Goal: Transaction & Acquisition: Book appointment/travel/reservation

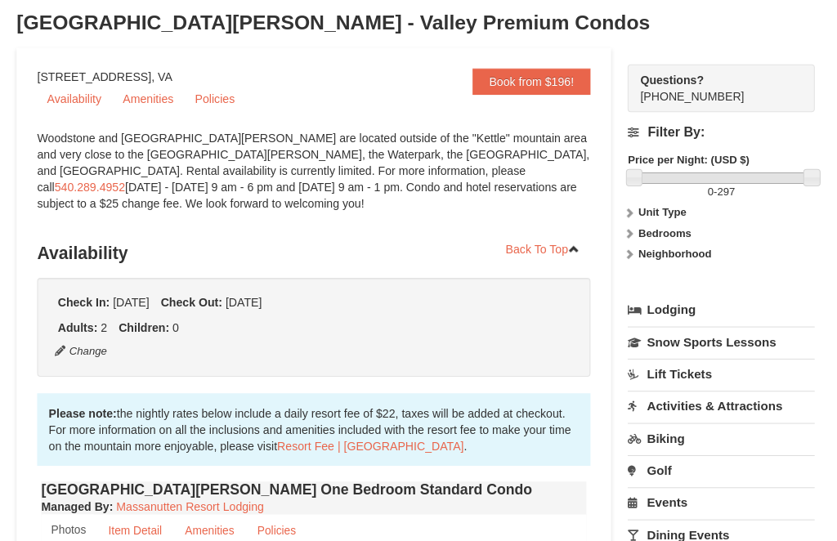
scroll to position [94, 0]
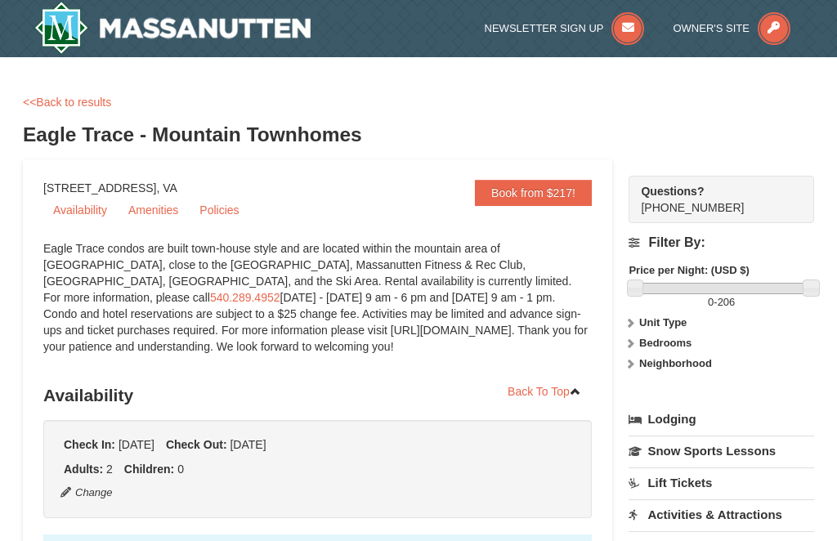
click at [32, 103] on link "<<Back to results" at bounding box center [67, 102] width 88 height 13
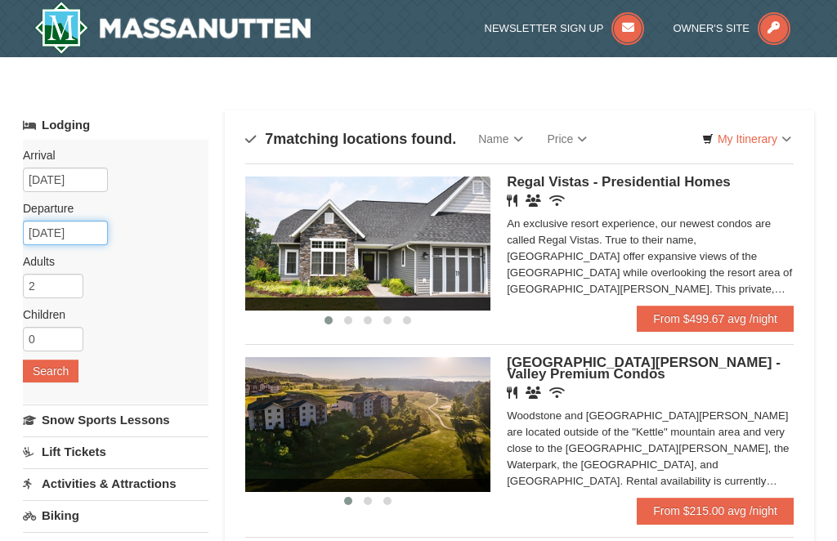
click at [87, 235] on input "[DATE]" at bounding box center [65, 233] width 85 height 25
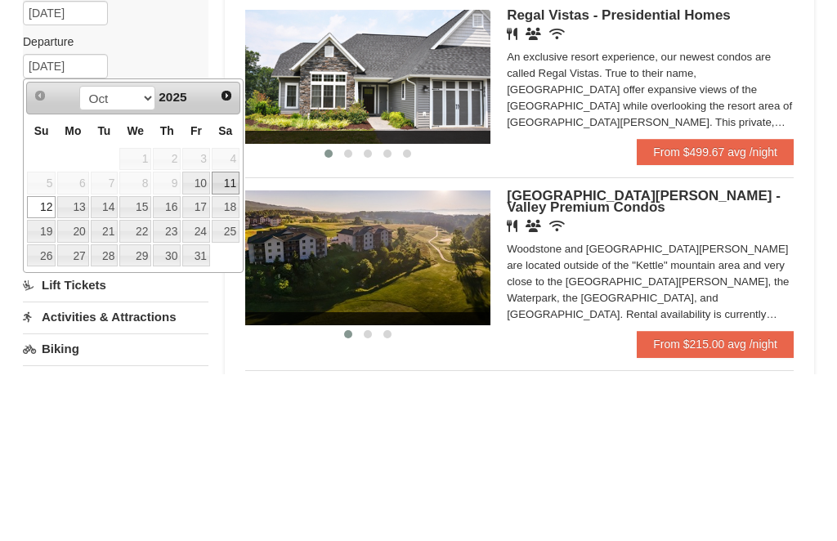
click at [233, 338] on link "11" at bounding box center [226, 349] width 28 height 23
type input "[DATE]"
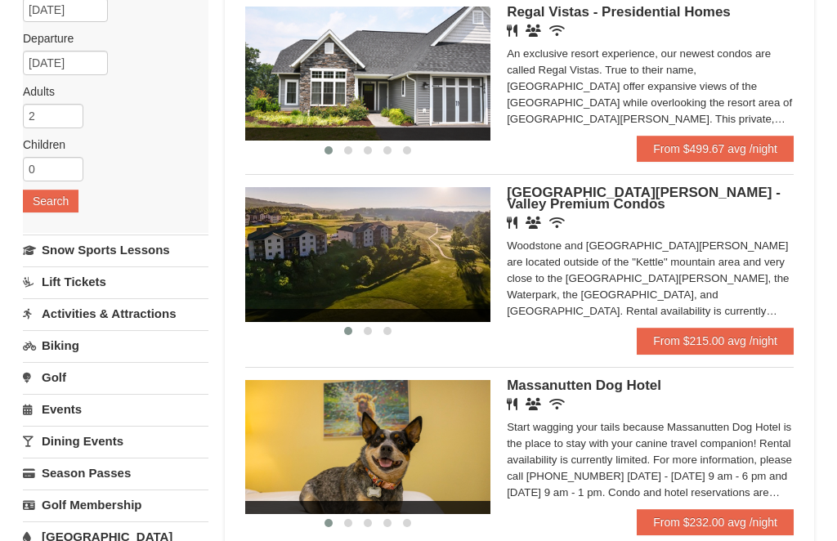
click at [47, 199] on button "Search" at bounding box center [51, 201] width 56 height 23
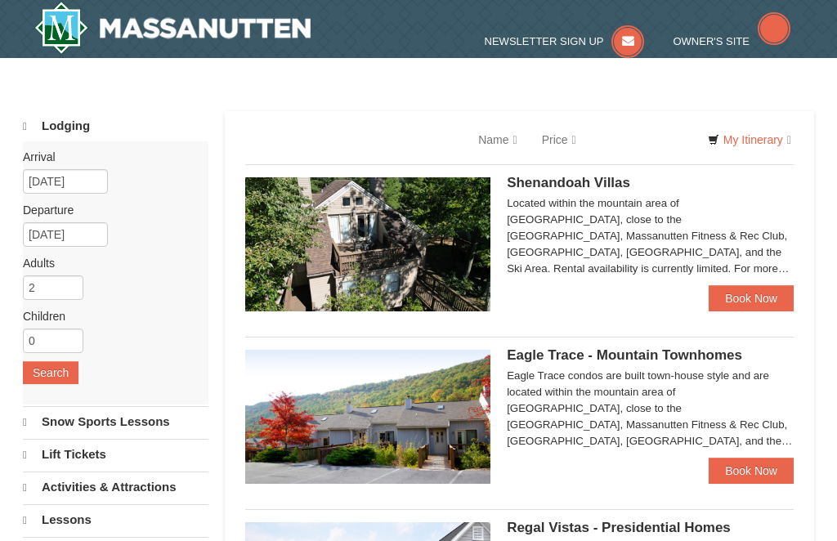
select select "10"
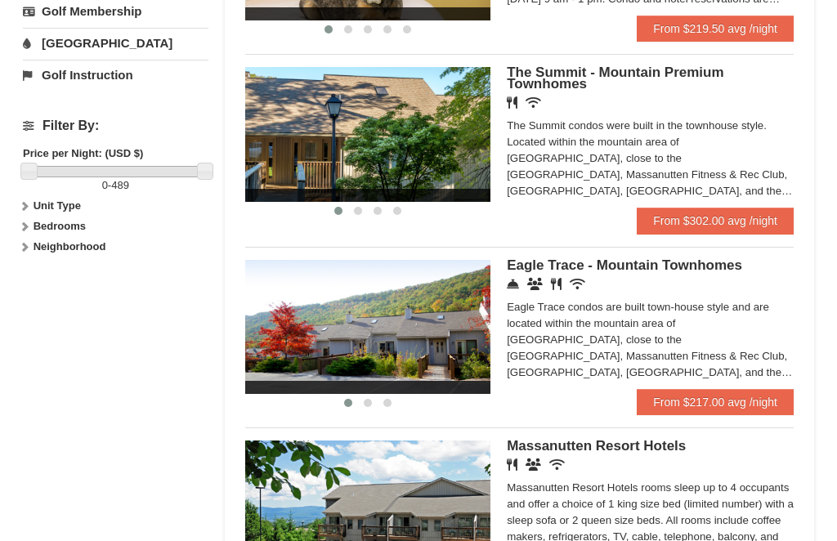
scroll to position [664, 0]
click at [745, 409] on link "From $217.00 avg /night" at bounding box center [715, 402] width 157 height 26
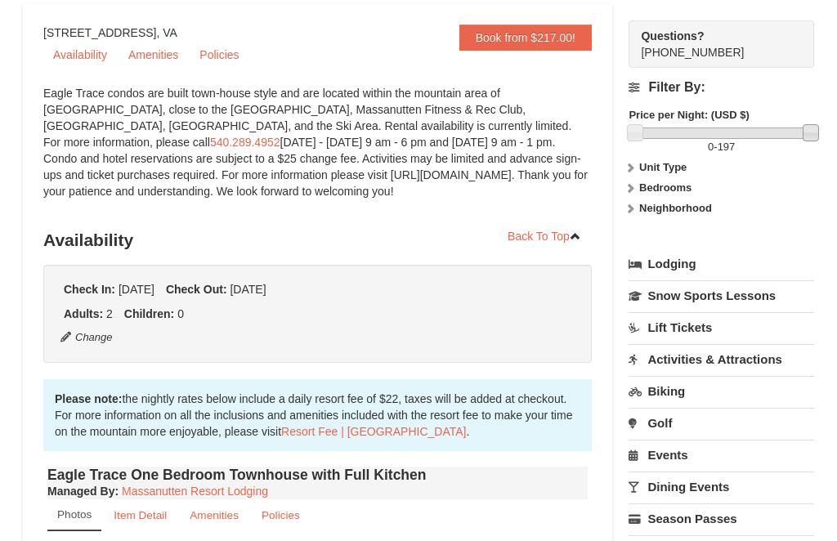
scroll to position [158, 0]
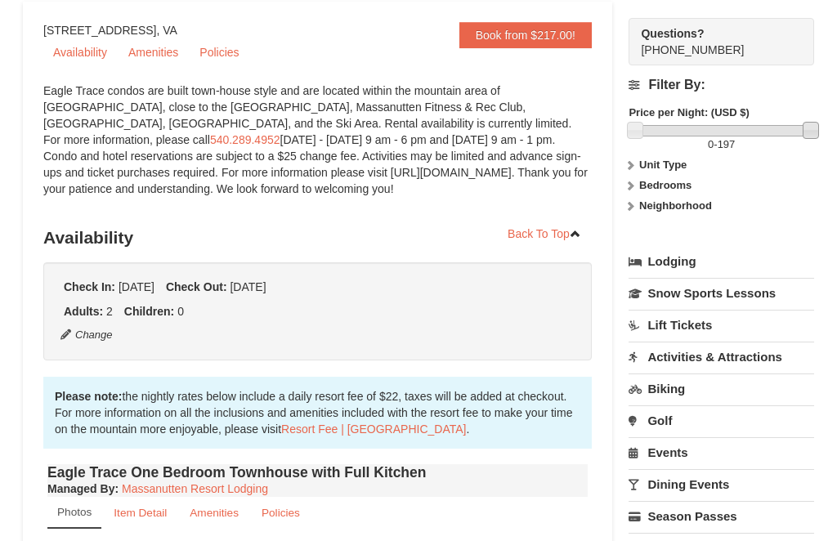
click at [499, 244] on link "Back To Top" at bounding box center [544, 233] width 95 height 25
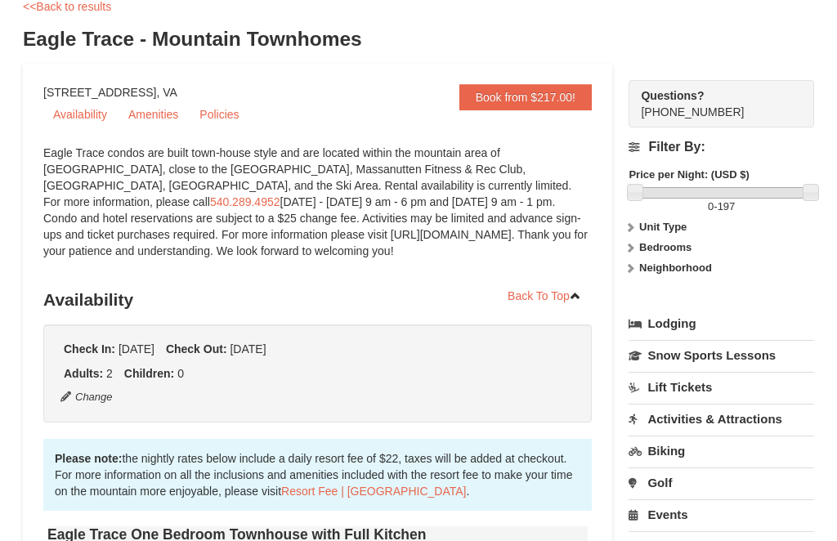
scroll to position [94, 0]
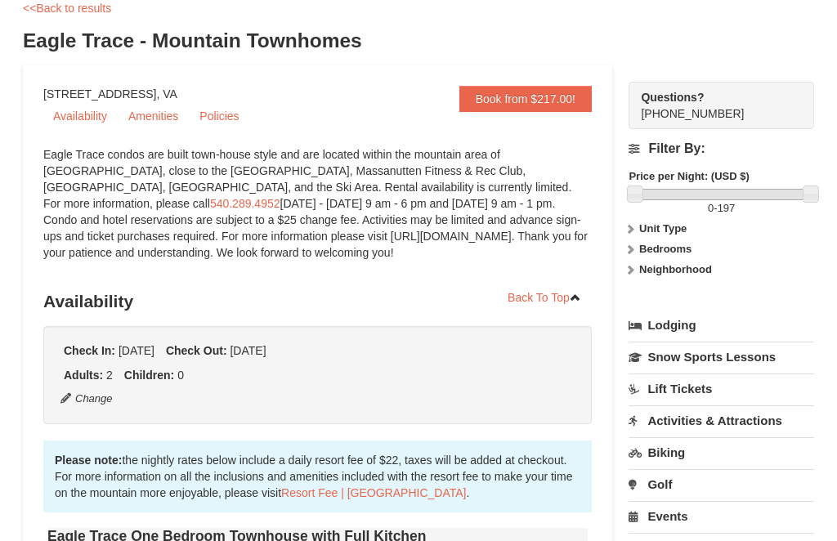
click at [431, 289] on h3 "Availability" at bounding box center [317, 301] width 548 height 33
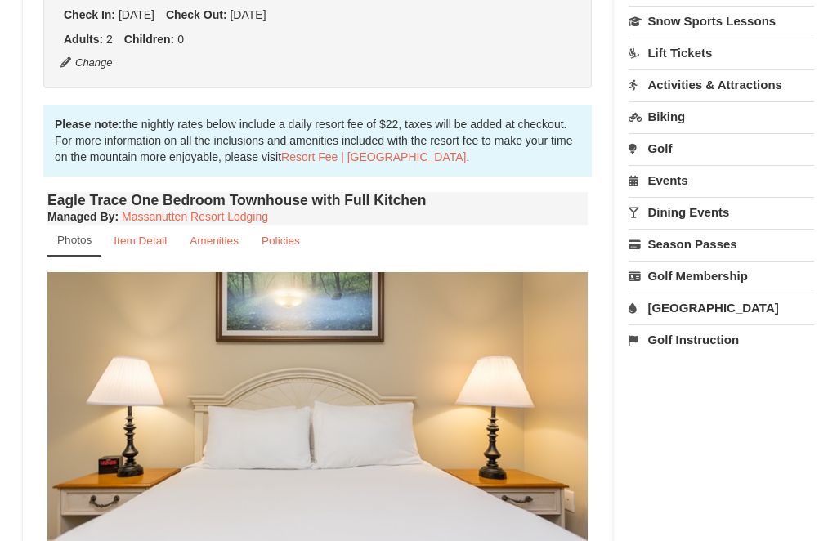
scroll to position [430, 0]
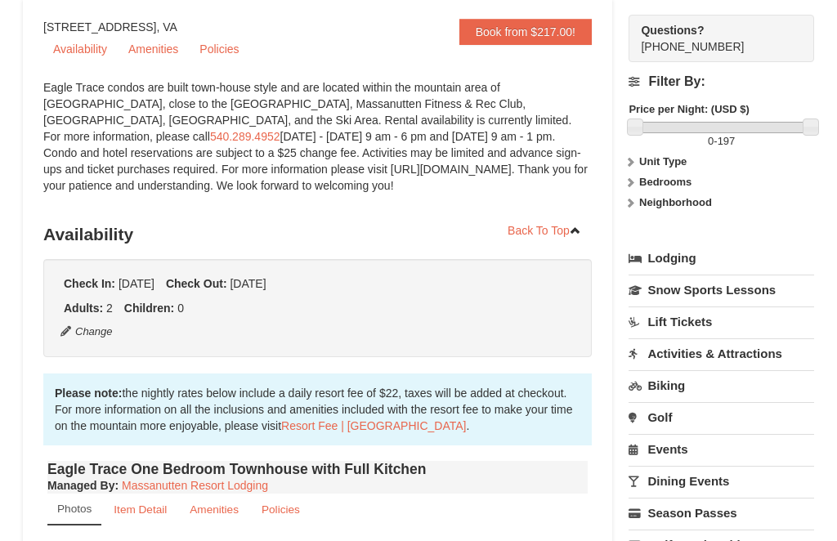
scroll to position [161, 0]
click at [87, 335] on button "Change" at bounding box center [87, 332] width 54 height 18
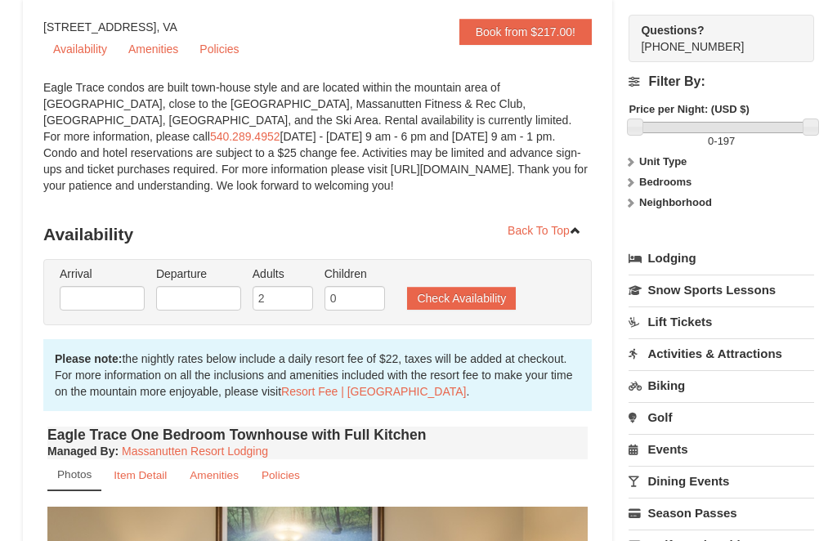
type input "[DATE]"
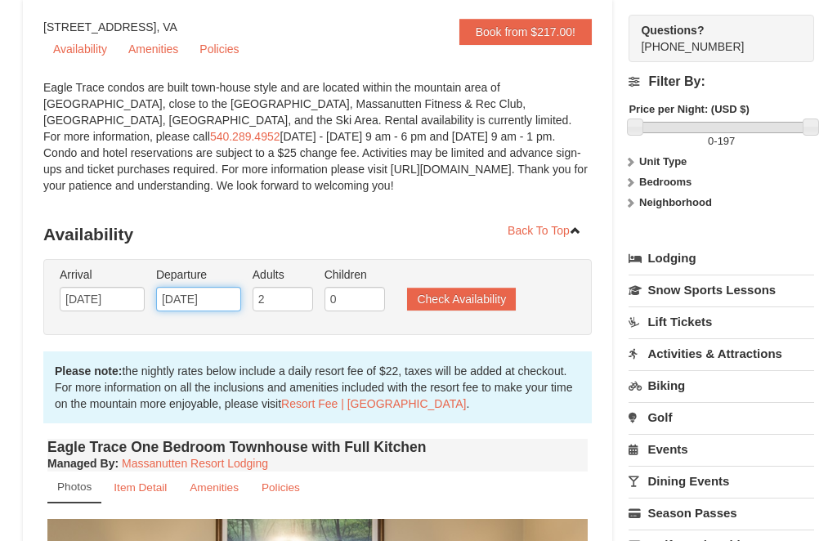
click at [211, 300] on input "10/11/2025" at bounding box center [198, 299] width 85 height 25
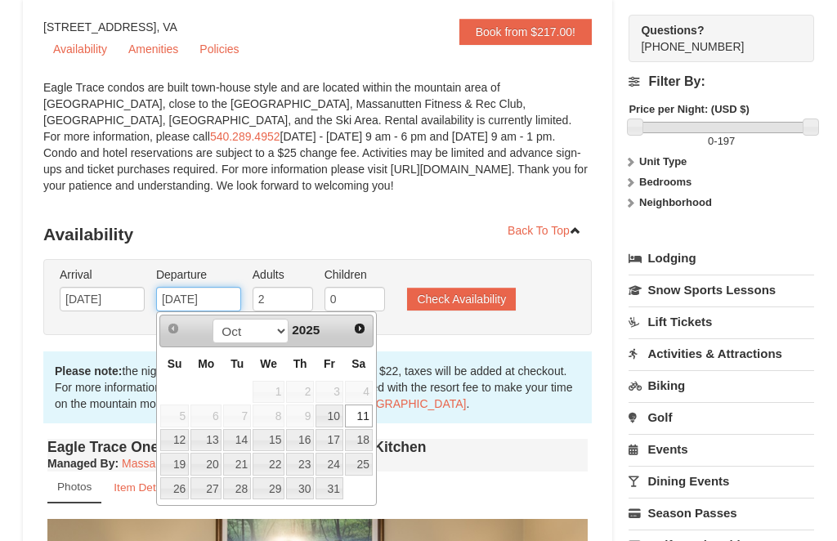
scroll to position [160, 0]
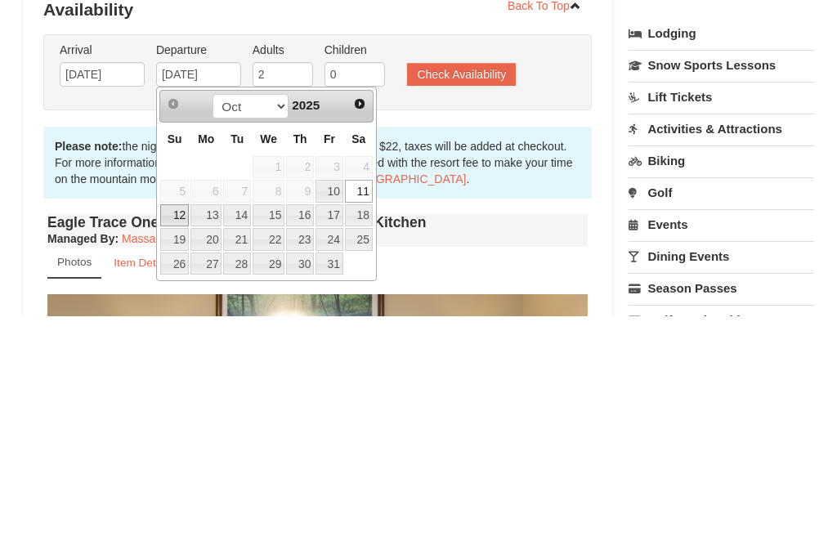
click at [186, 430] on link "12" at bounding box center [174, 441] width 29 height 23
type input "10/12/2025"
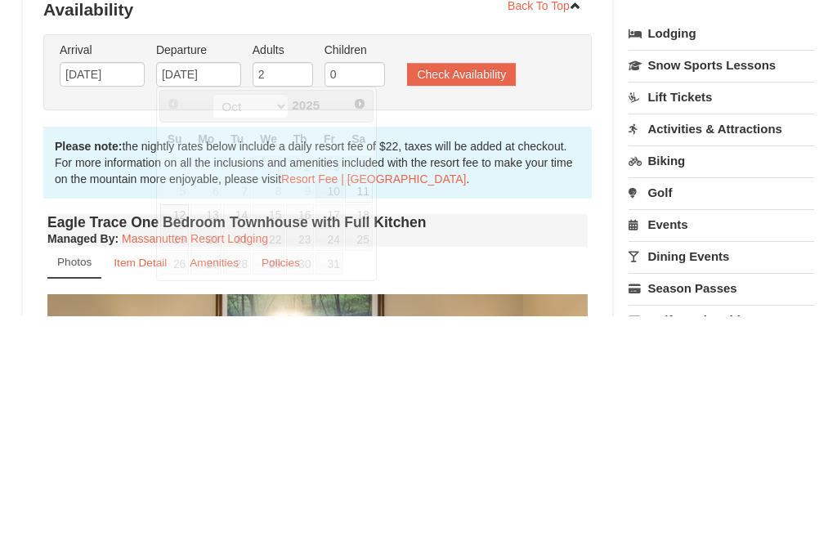
scroll to position [386, 0]
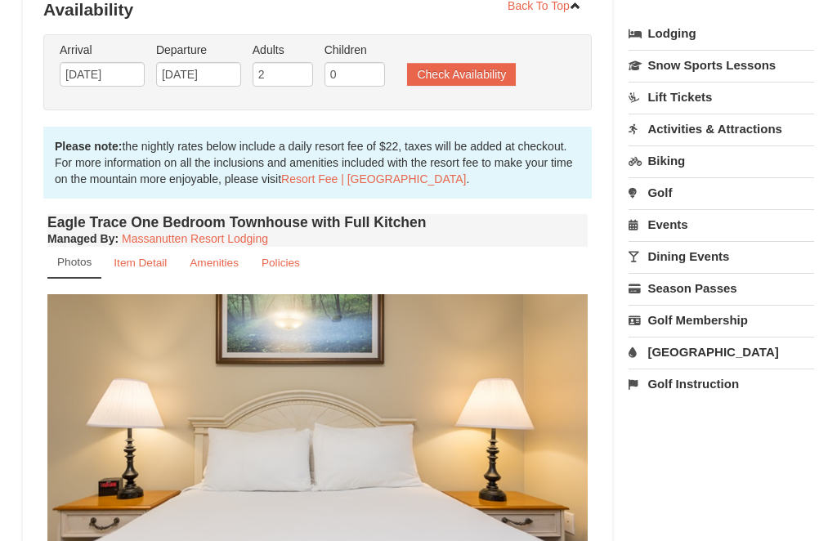
click at [468, 73] on button "Check Availability" at bounding box center [461, 74] width 109 height 23
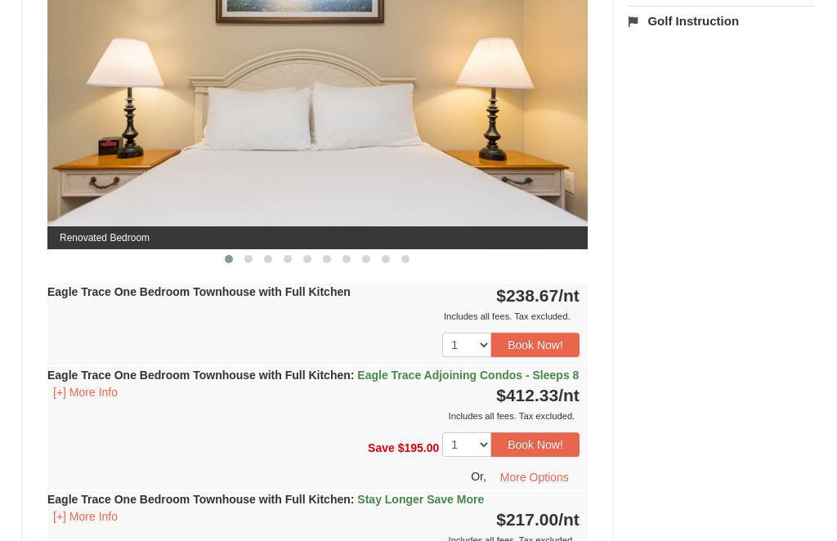
scroll to position [747, 0]
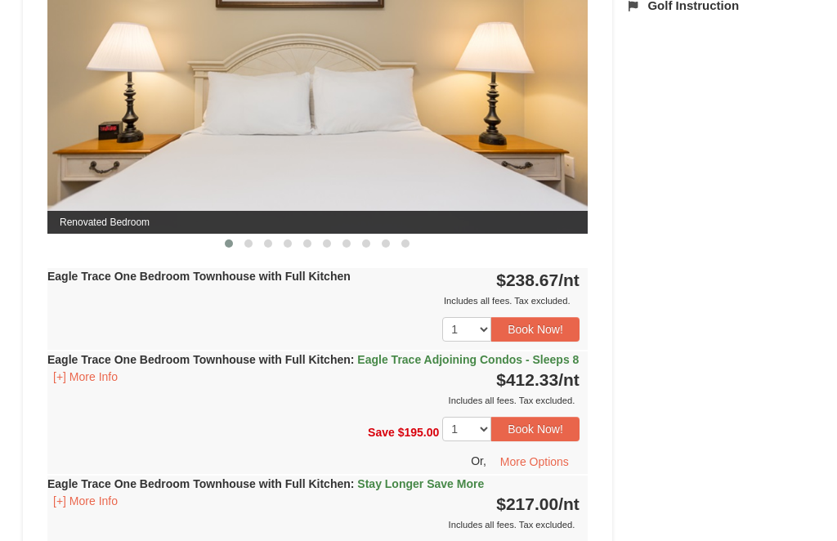
click at [530, 326] on button "Book Now!" at bounding box center [535, 329] width 88 height 25
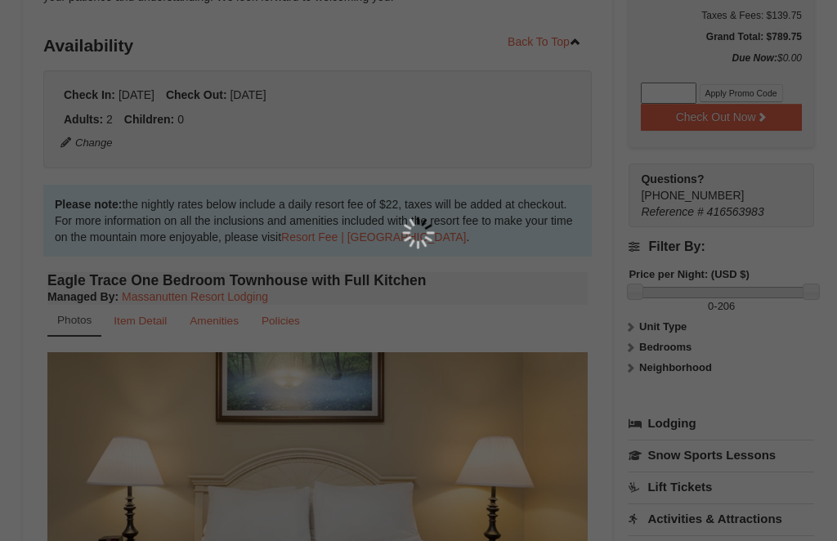
scroll to position [143, 0]
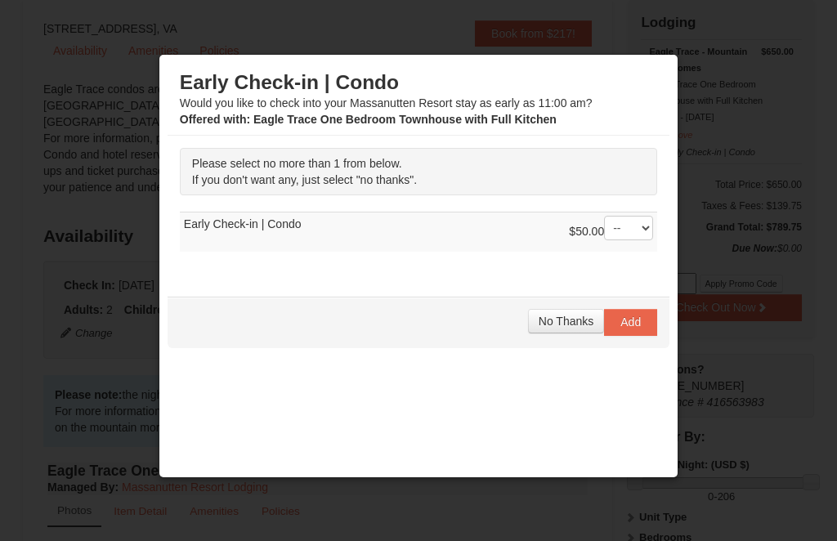
click at [564, 327] on span "No Thanks" at bounding box center [566, 321] width 55 height 13
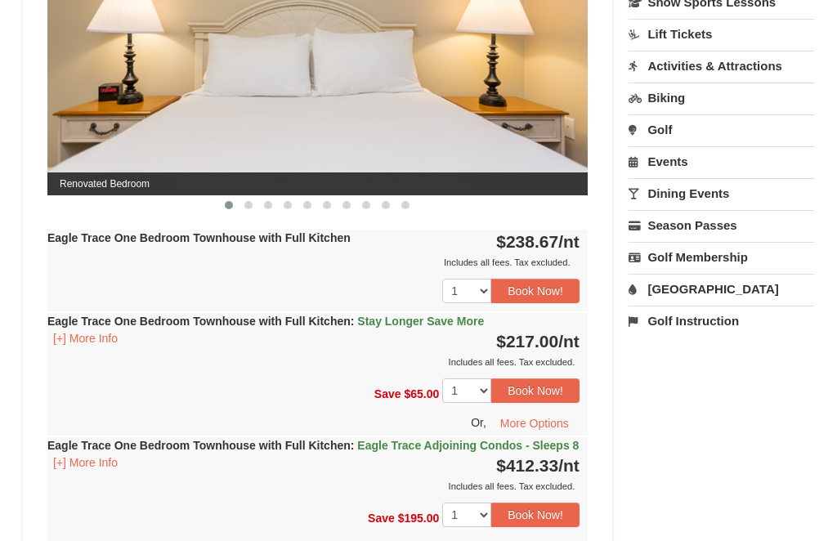
scroll to position [786, 0]
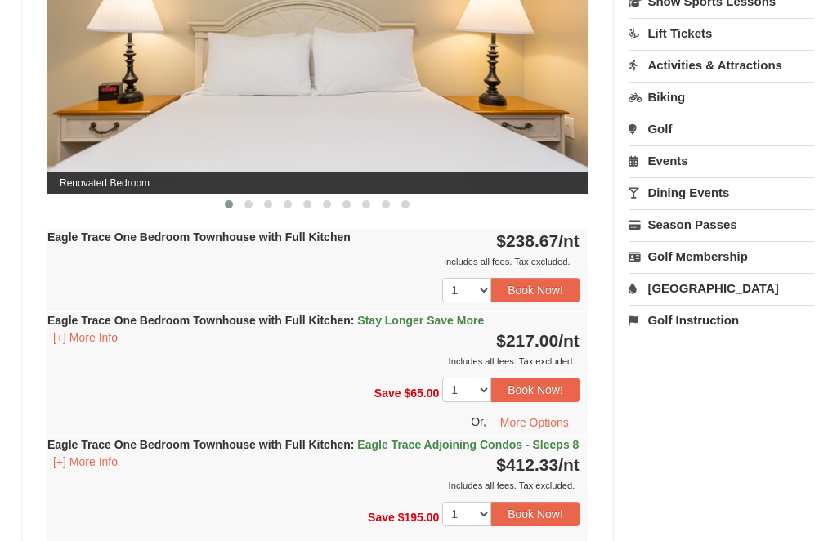
click at [535, 290] on button "Book Now!" at bounding box center [535, 290] width 88 height 25
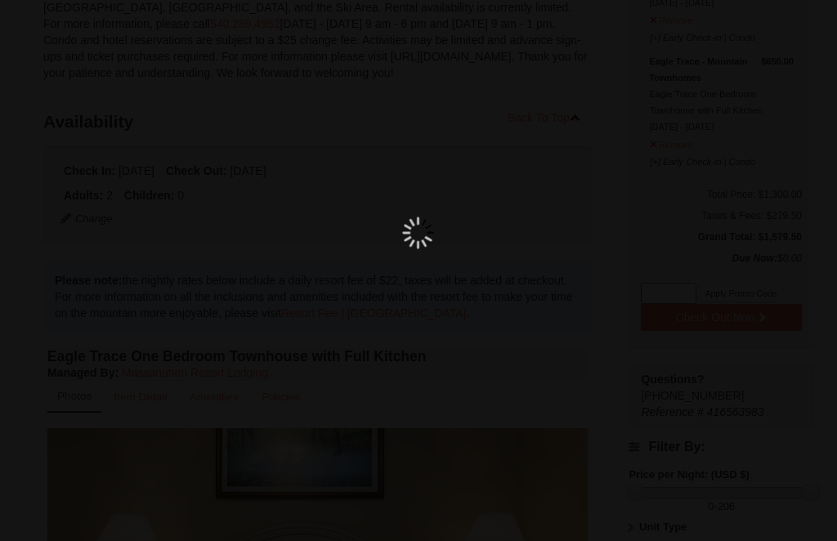
scroll to position [143, 0]
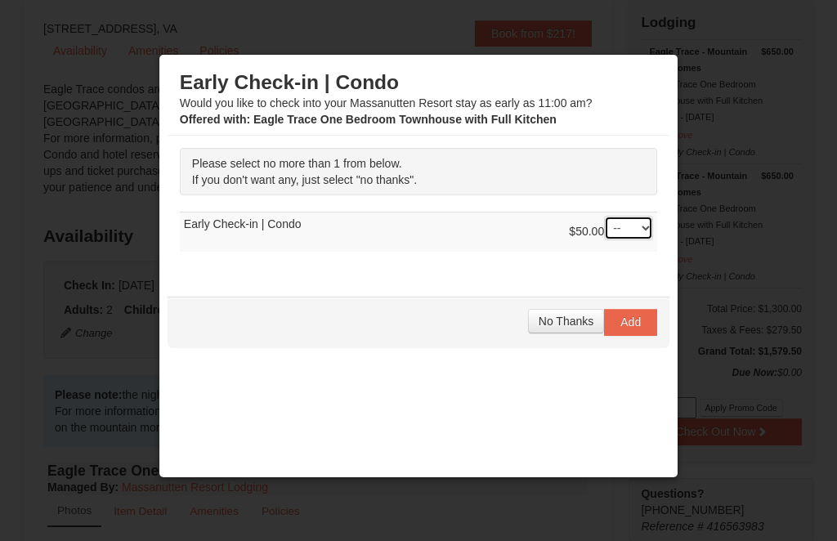
click at [646, 240] on select "-- 01" at bounding box center [628, 228] width 49 height 25
click at [557, 328] on span "No Thanks" at bounding box center [566, 321] width 55 height 13
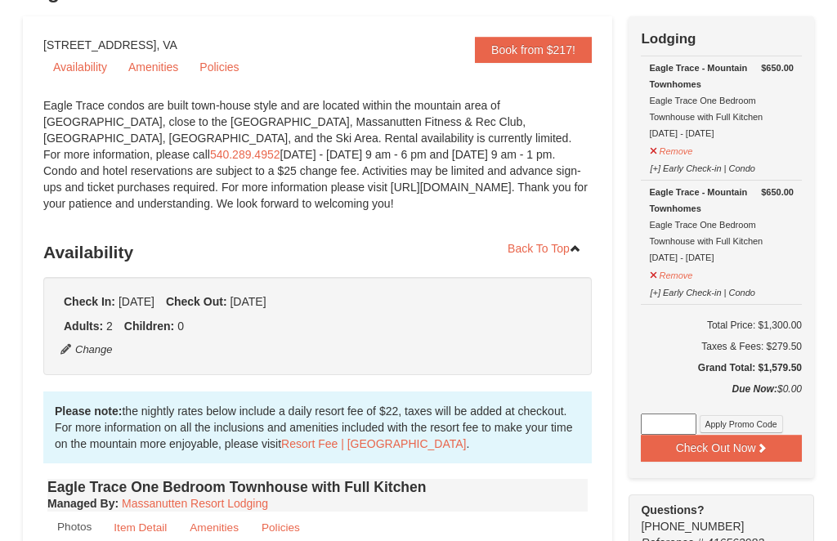
scroll to position [128, 0]
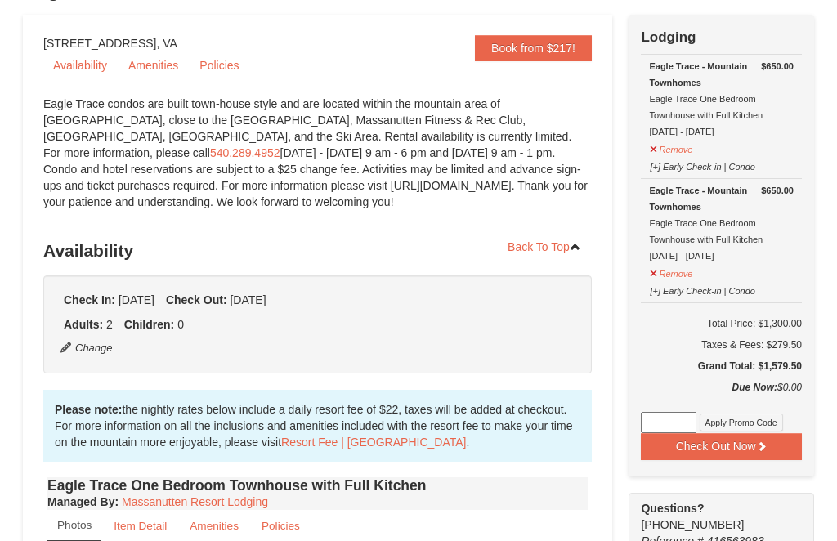
click at [654, 274] on button "Remove" at bounding box center [671, 272] width 44 height 20
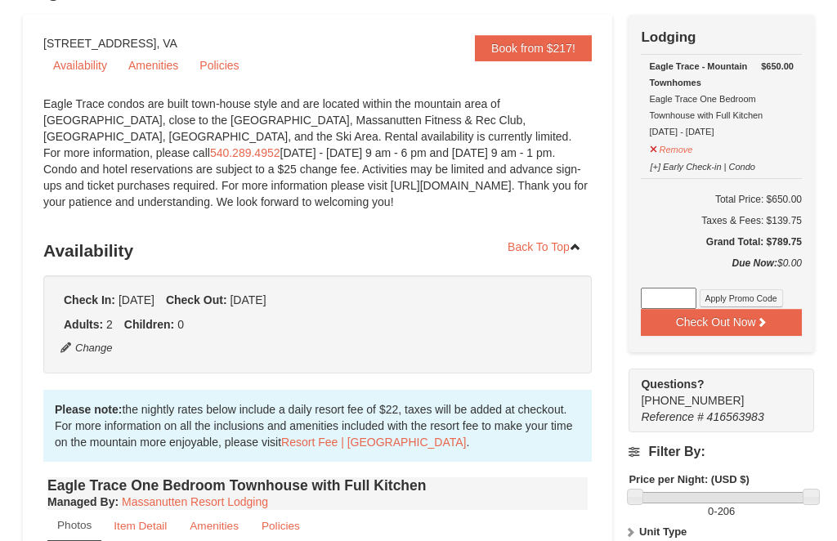
click at [737, 322] on button "Check Out Now" at bounding box center [721, 322] width 161 height 26
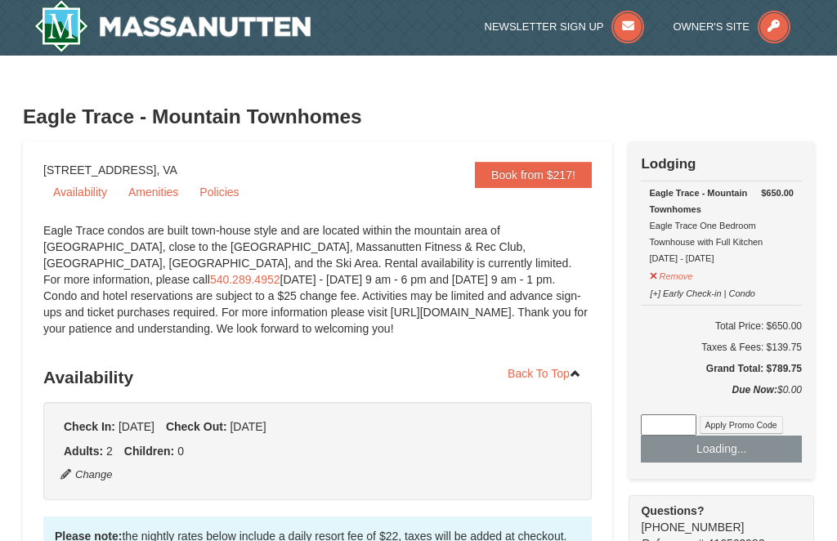
scroll to position [0, 0]
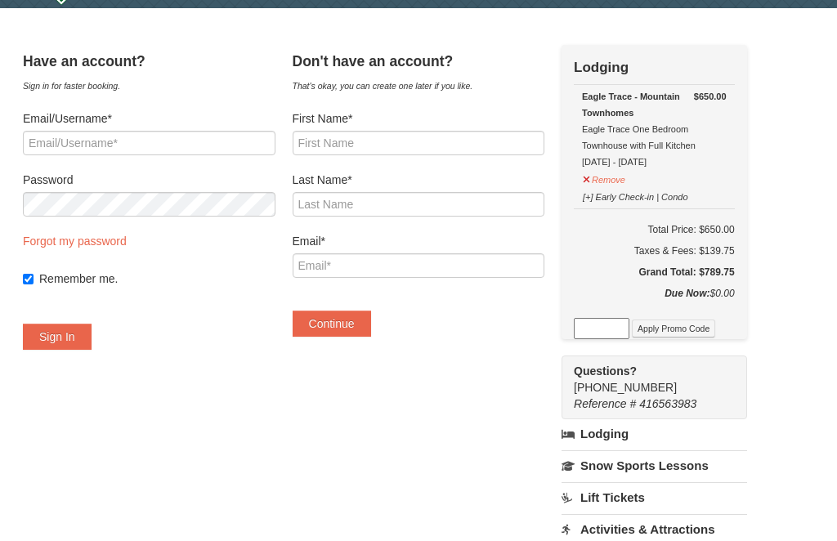
scroll to position [48, 0]
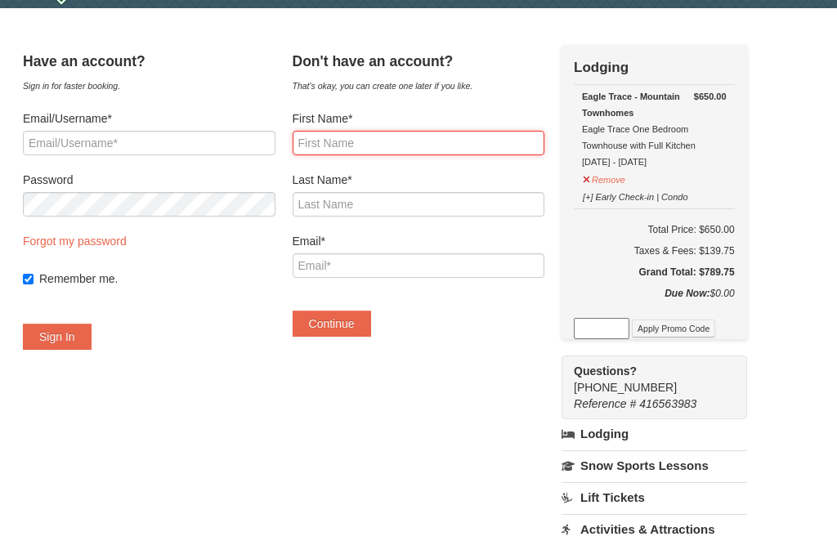
click at [423, 150] on input "First Name*" at bounding box center [419, 143] width 253 height 25
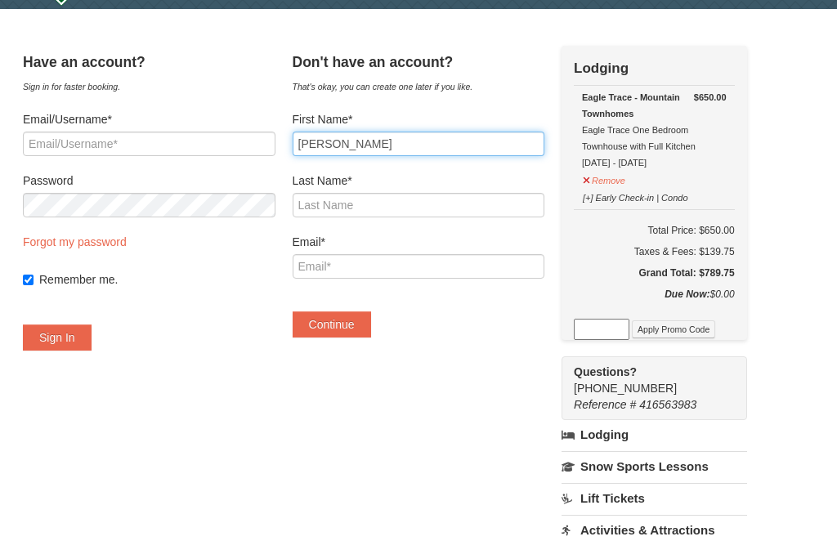
type input "Qi"
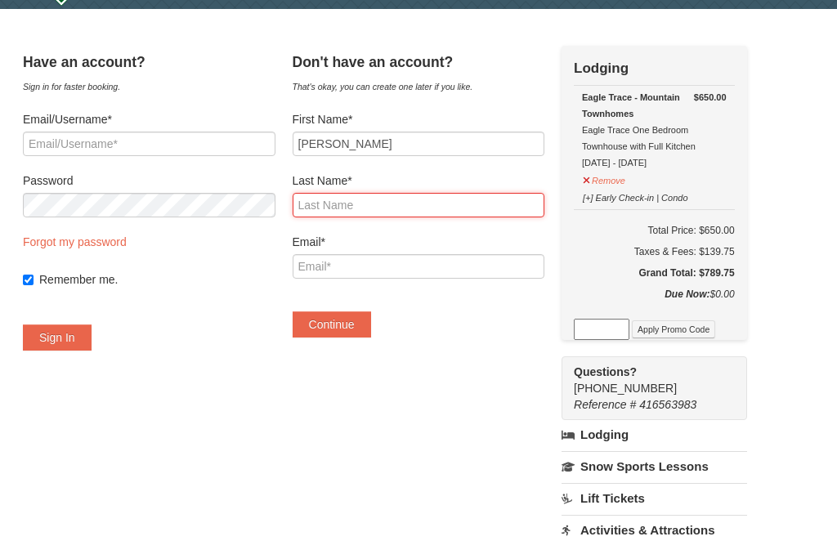
click at [423, 204] on input "Last Name*" at bounding box center [419, 205] width 253 height 25
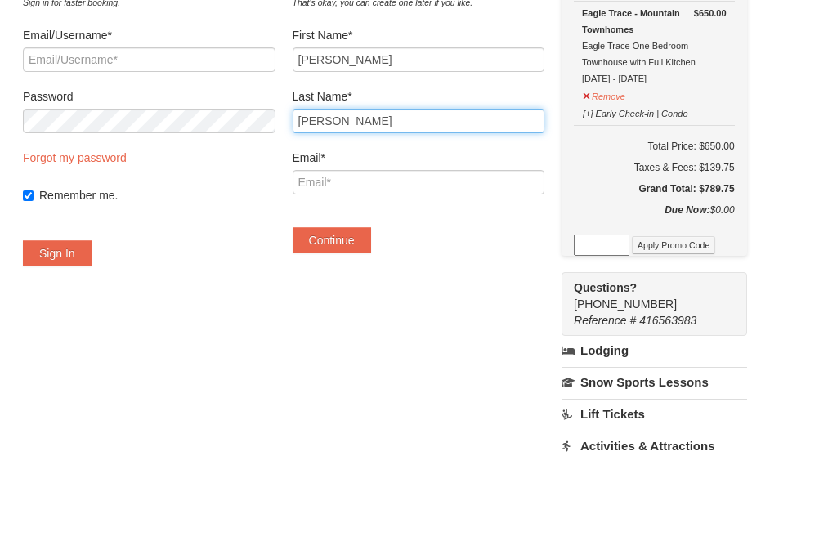
type input "[PERSON_NAME]"
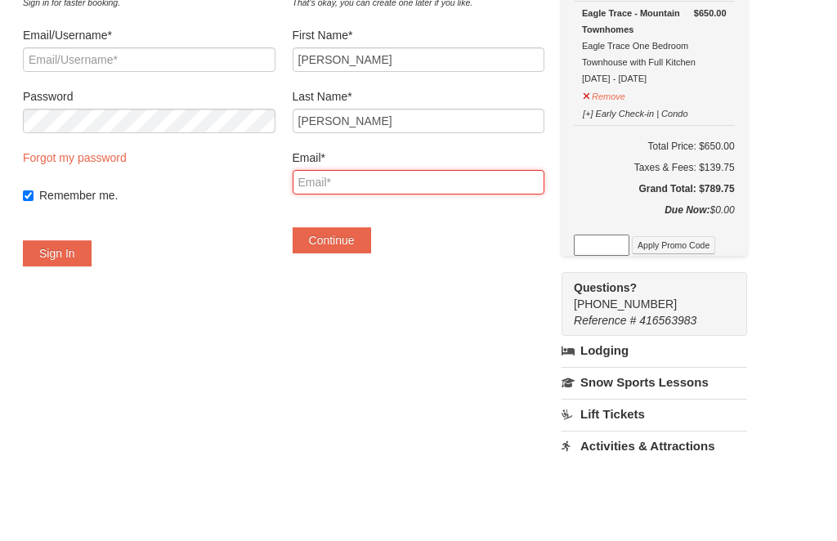
click at [428, 254] on input "Email*" at bounding box center [419, 266] width 253 height 25
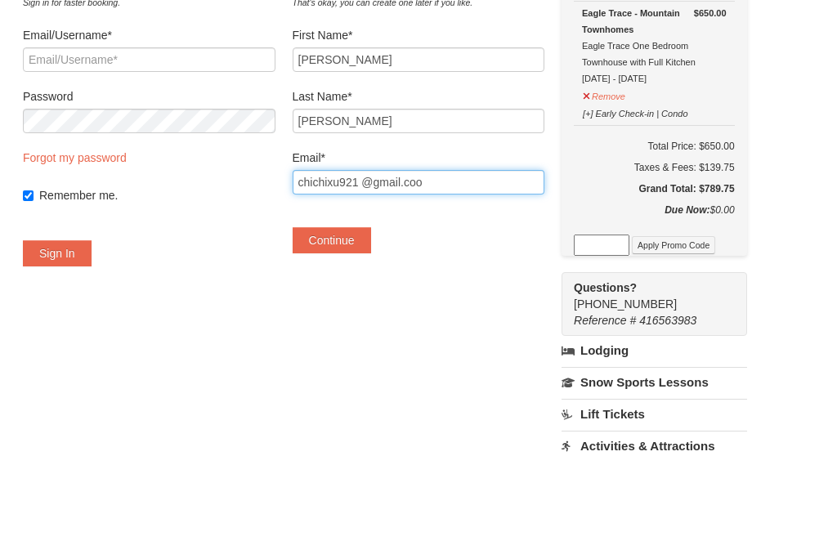
click at [348, 311] on button "Continue" at bounding box center [332, 324] width 78 height 26
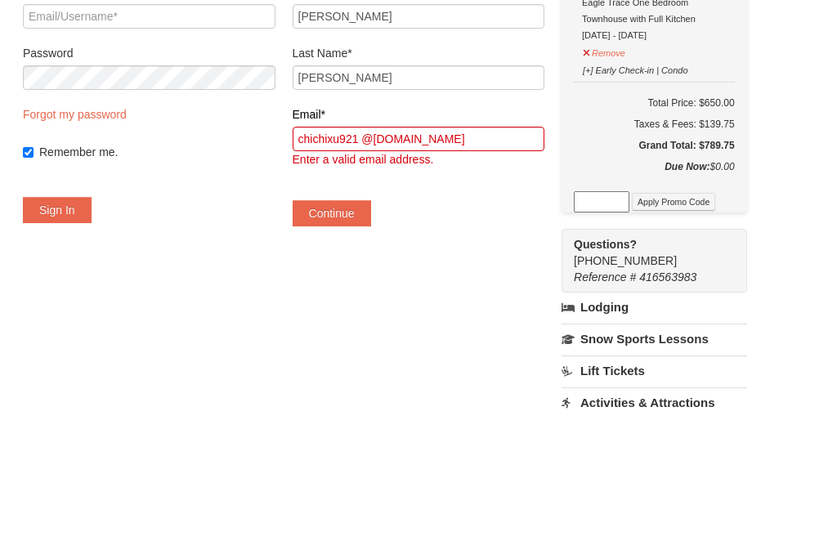
click at [355, 328] on button "Continue" at bounding box center [332, 341] width 78 height 26
click at [360, 212] on button "Continue" at bounding box center [332, 213] width 78 height 26
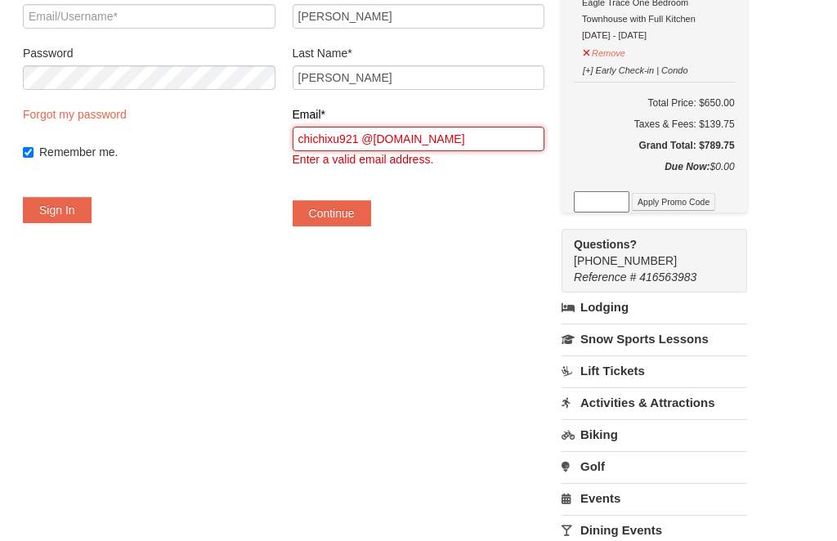
click at [476, 144] on input "chichixu921 @gmail.com" at bounding box center [419, 139] width 253 height 25
click at [360, 215] on button "Continue" at bounding box center [332, 213] width 78 height 26
click at [476, 137] on input "chichixu921 @gmail.com" at bounding box center [419, 139] width 253 height 25
type input "c"
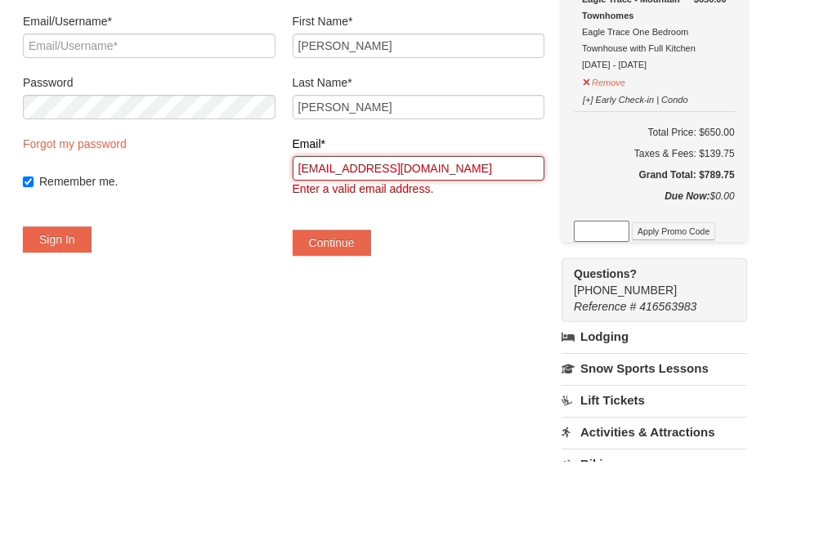
scroll to position [65, 0]
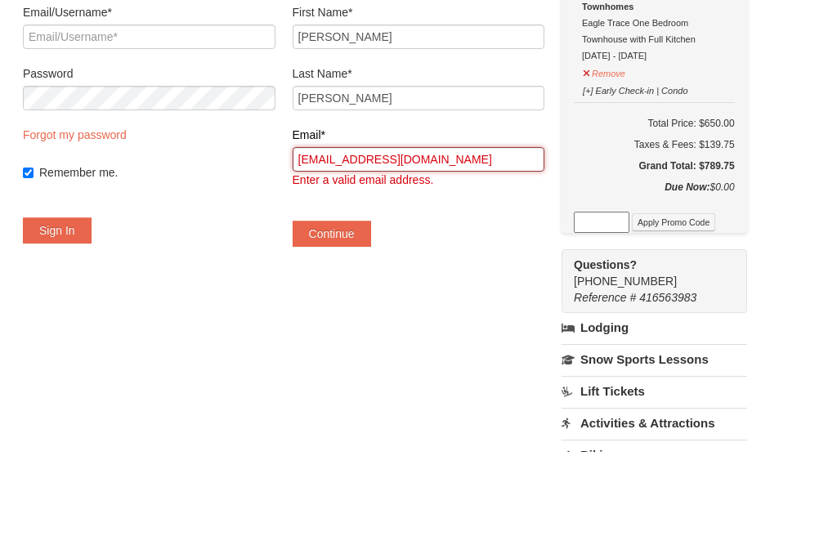
type input "chichixu921@gmail.com"
click at [341, 217] on label "Email*" at bounding box center [419, 225] width 253 height 16
click at [341, 237] on input "chichixu921@gmail.com" at bounding box center [419, 249] width 253 height 25
click at [341, 217] on label "Email*" at bounding box center [419, 225] width 253 height 16
click at [341, 237] on input "chichixu921@gmail.com" at bounding box center [419, 249] width 253 height 25
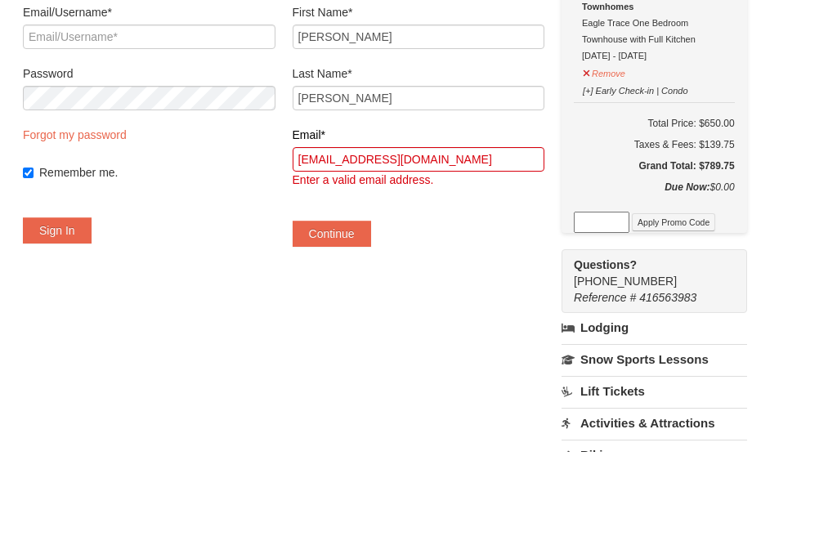
click at [338, 217] on label "Email*" at bounding box center [419, 225] width 253 height 16
click at [338, 237] on input "chichixu921@gmail.com" at bounding box center [419, 249] width 253 height 25
click at [352, 217] on label "Email*" at bounding box center [419, 225] width 253 height 16
click at [352, 237] on input "chichixu921@gmail.com" at bounding box center [419, 249] width 253 height 25
click at [34, 257] on input "Remember me." at bounding box center [28, 262] width 11 height 11
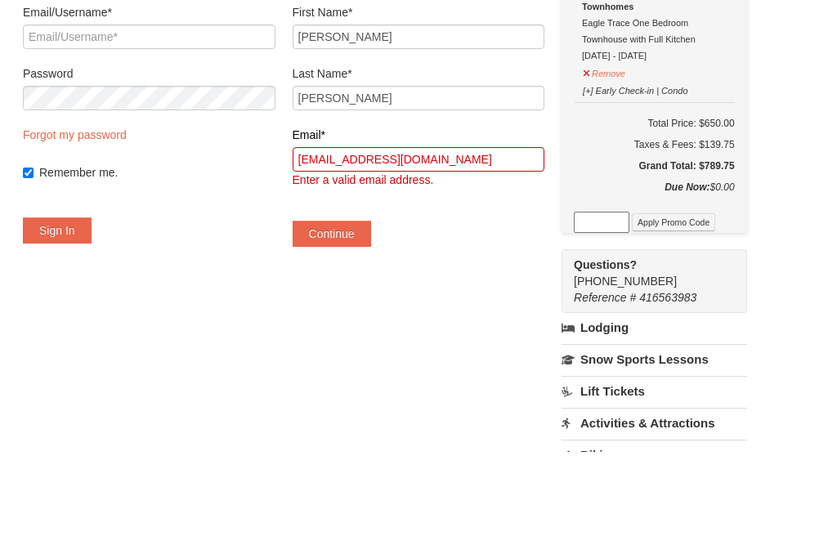
checkbox input "false"
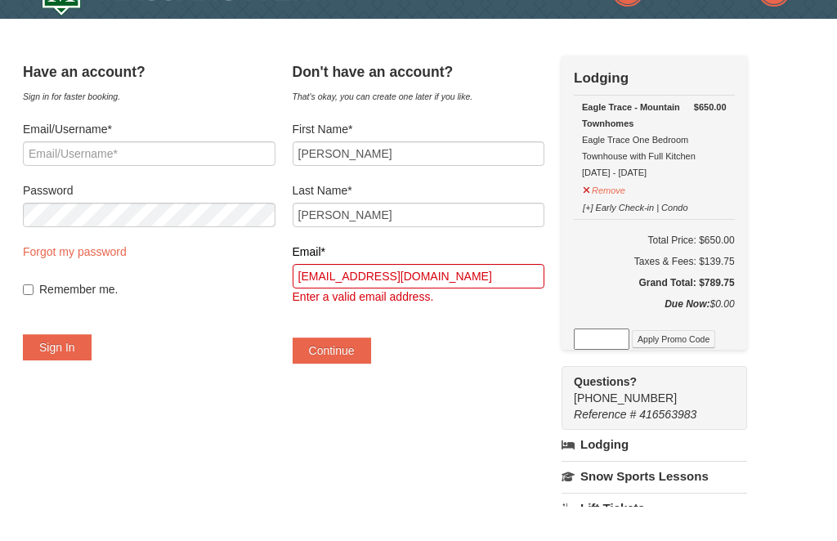
scroll to position [39, 0]
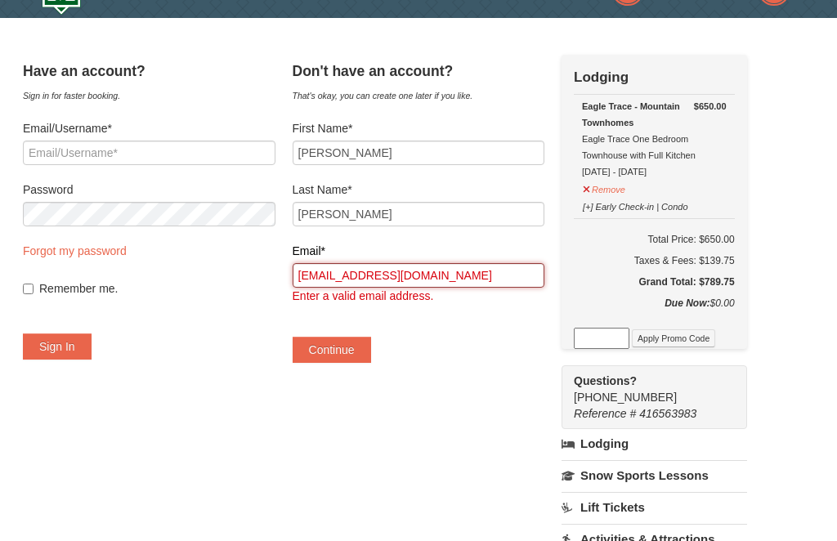
click at [473, 279] on input "chichixu921@gmail.com" at bounding box center [419, 275] width 253 height 25
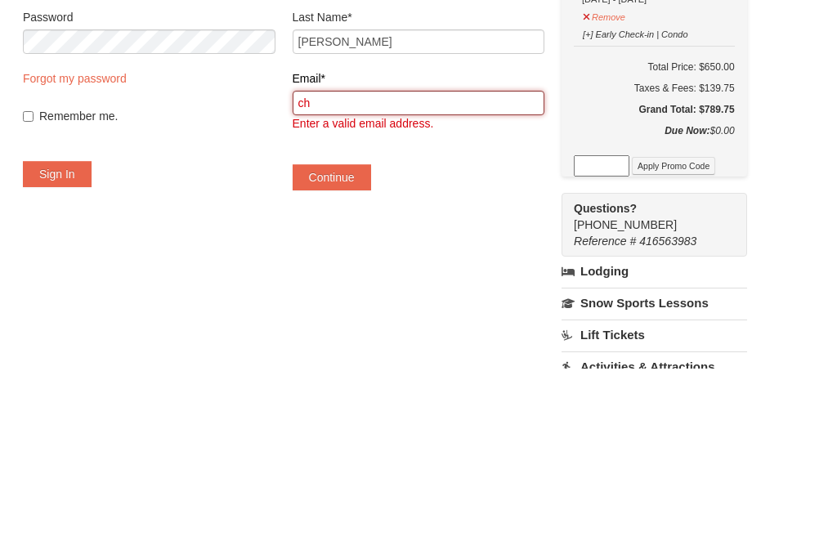
type input "c"
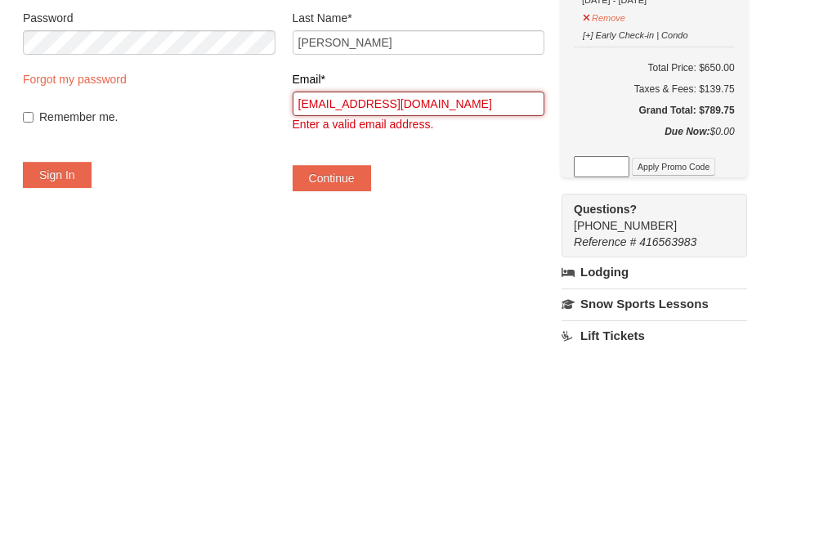
scroll to position [0, 0]
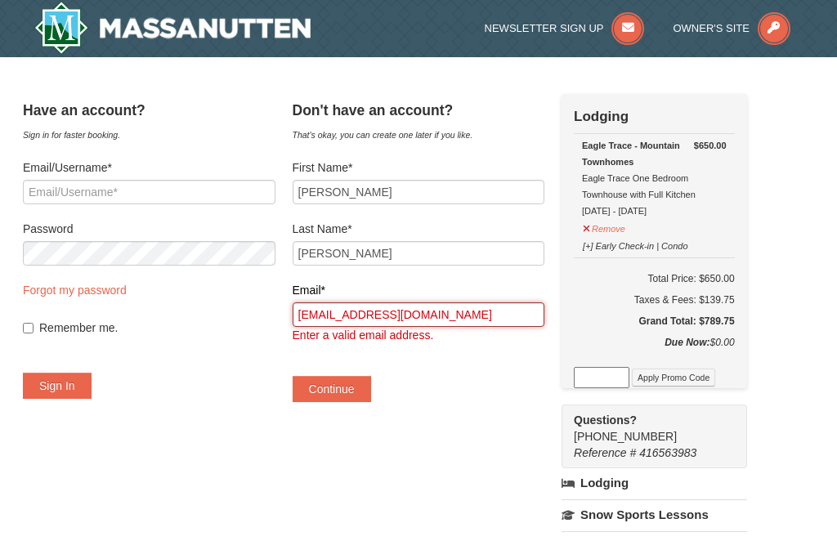
type input "[EMAIL_ADDRESS][DOMAIN_NAME]"
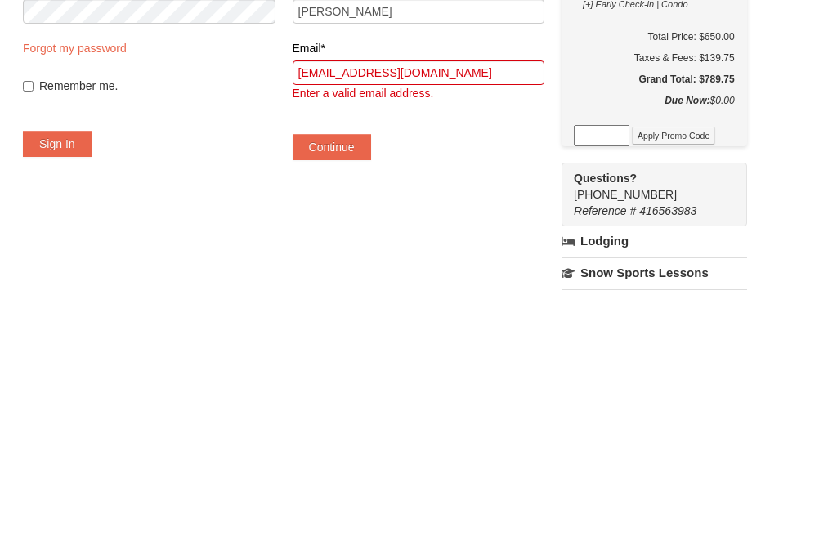
click at [805, 201] on div "Have an account? Sign in for faster booking. Email/Username* Password Forgot my…" at bounding box center [418, 479] width 791 height 771
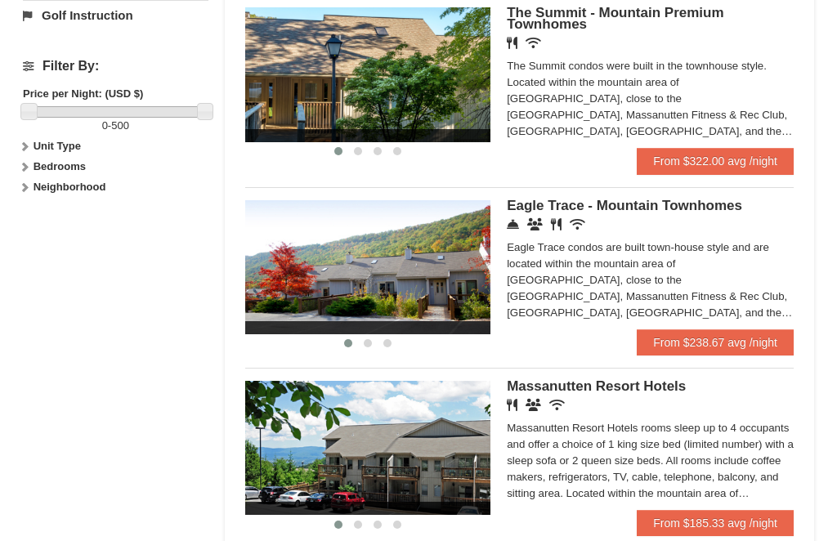
scroll to position [727, 0]
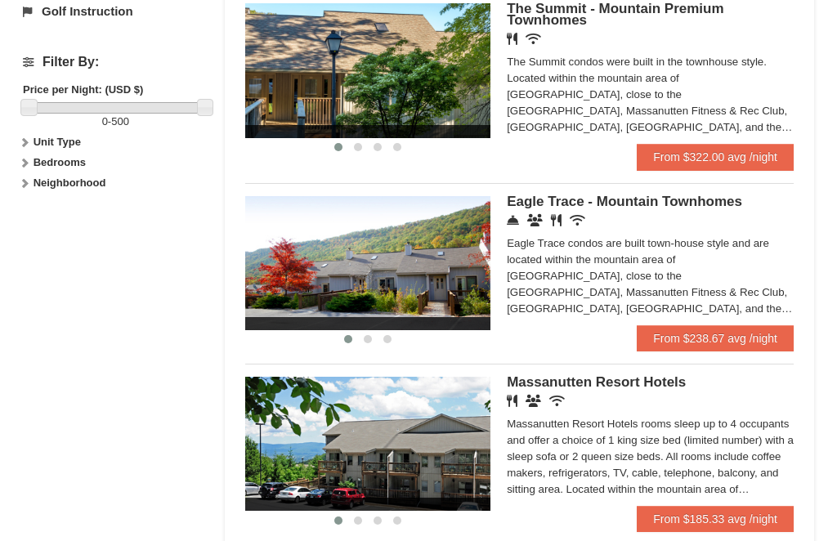
click at [597, 210] on span "Eagle Trace - Mountain Townhomes" at bounding box center [624, 203] width 235 height 16
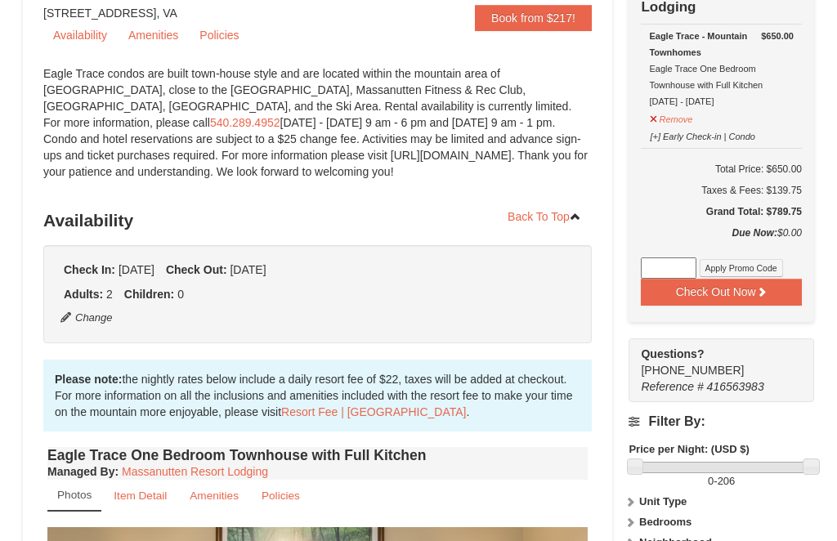
scroll to position [182, 0]
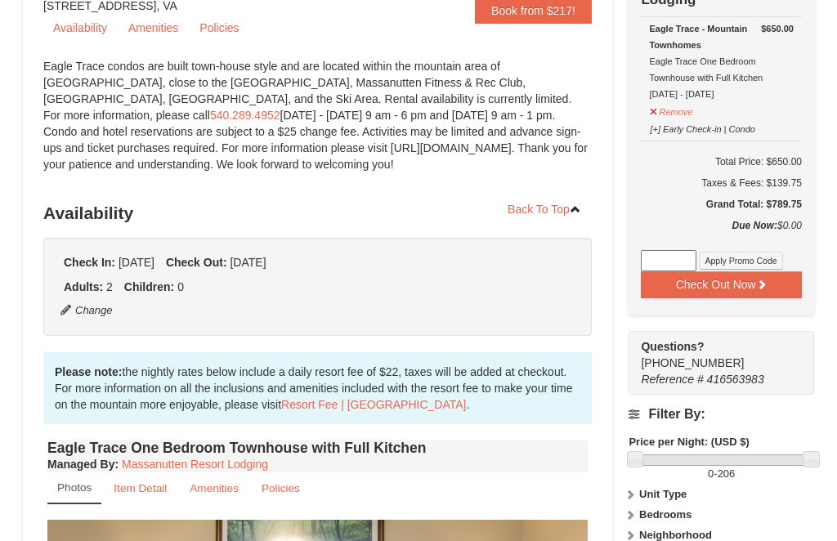
click at [721, 289] on button "Check Out Now" at bounding box center [721, 284] width 161 height 26
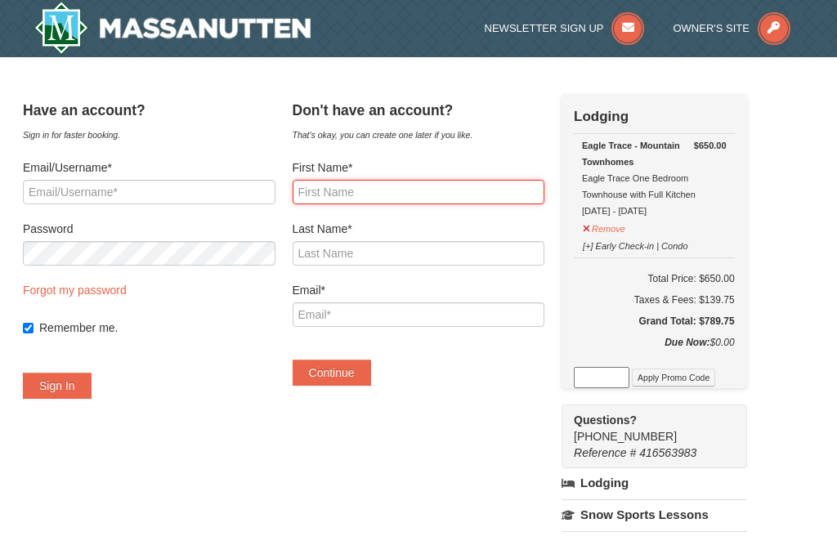
click at [430, 193] on input "First Name*" at bounding box center [419, 192] width 253 height 25
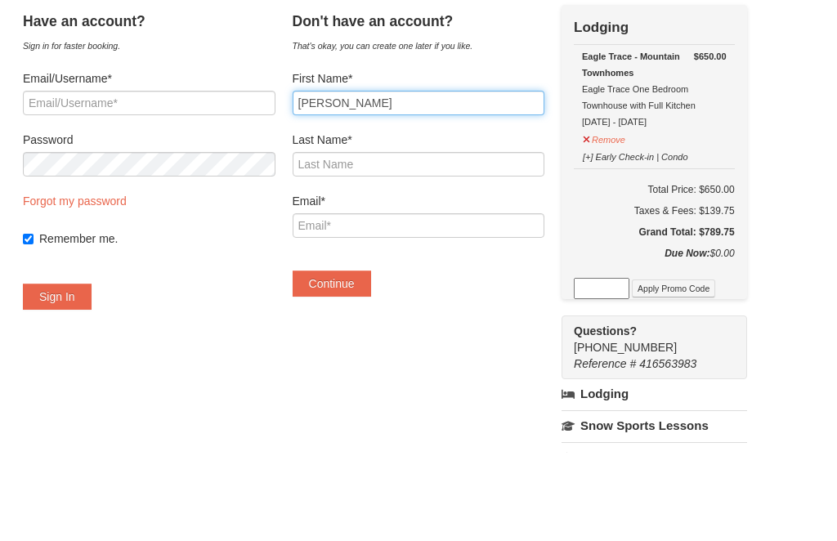
type input "Qi"
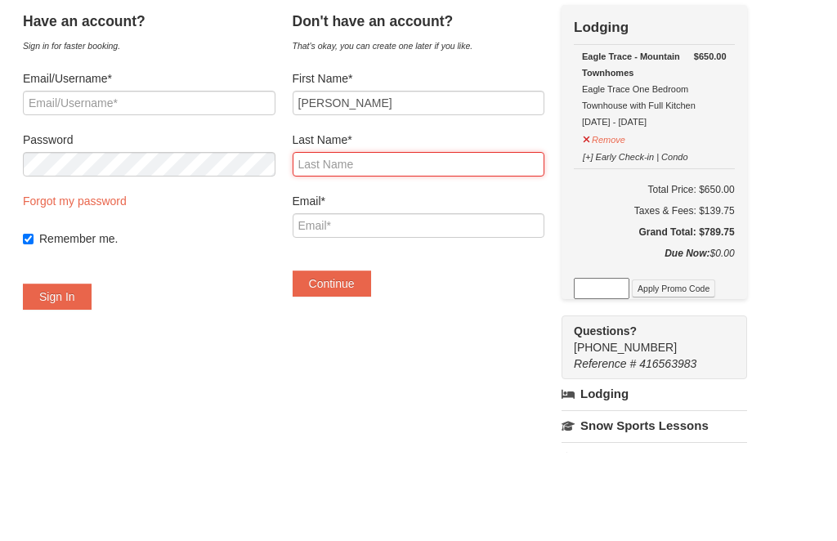
click at [398, 241] on input "Last Name*" at bounding box center [419, 253] width 253 height 25
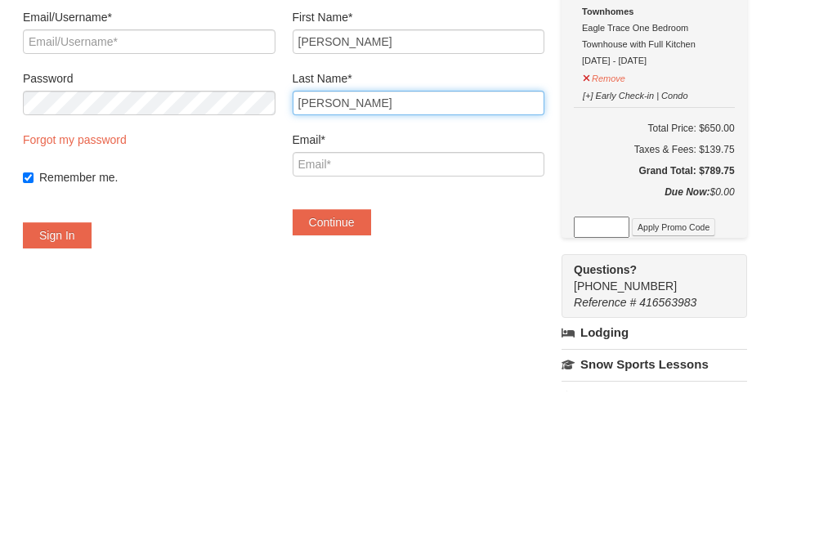
type input "Xu"
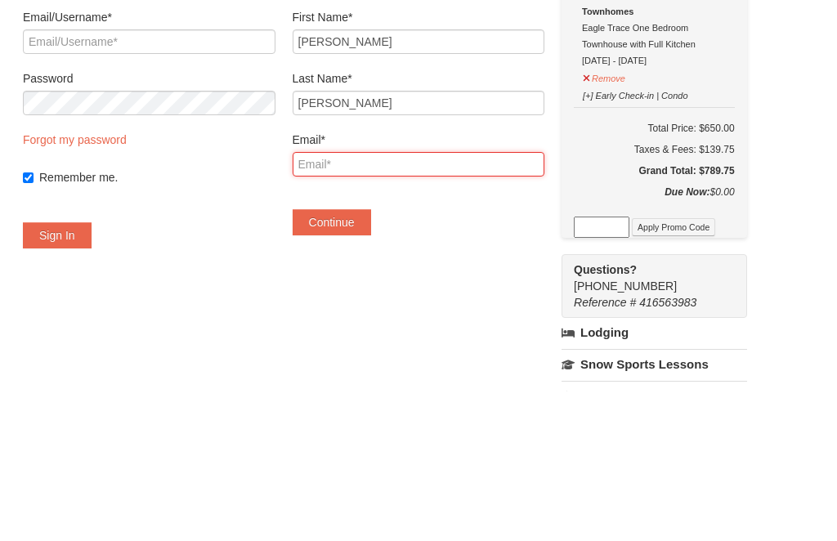
click at [377, 302] on input "Email*" at bounding box center [419, 314] width 253 height 25
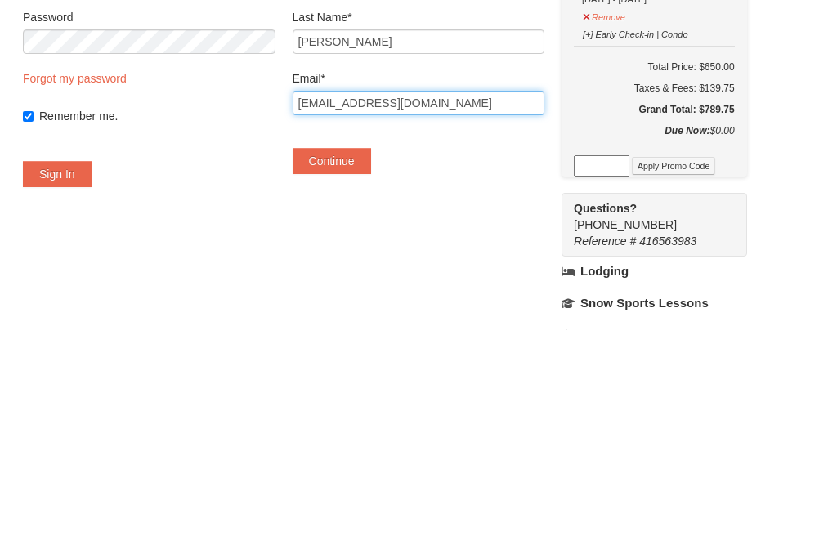
type input "[EMAIL_ADDRESS][DOMAIN_NAME]"
click at [360, 360] on button "Continue" at bounding box center [332, 373] width 78 height 26
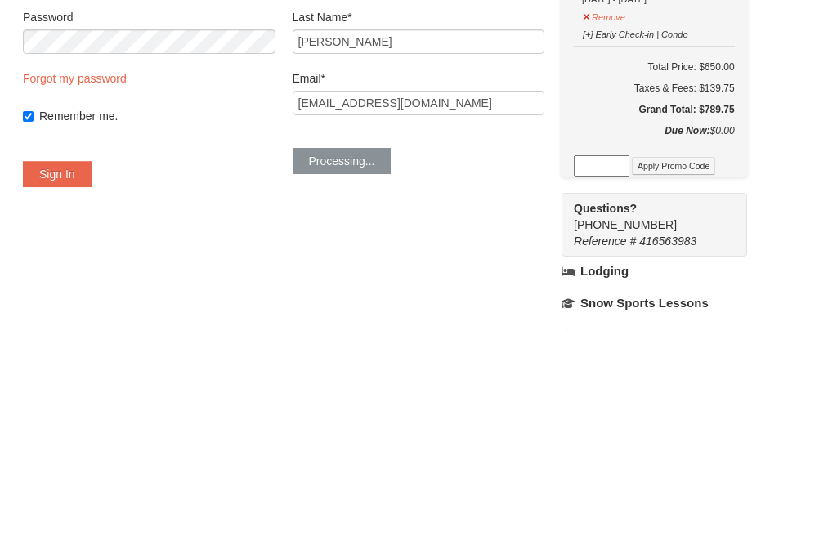
scroll to position [212, 0]
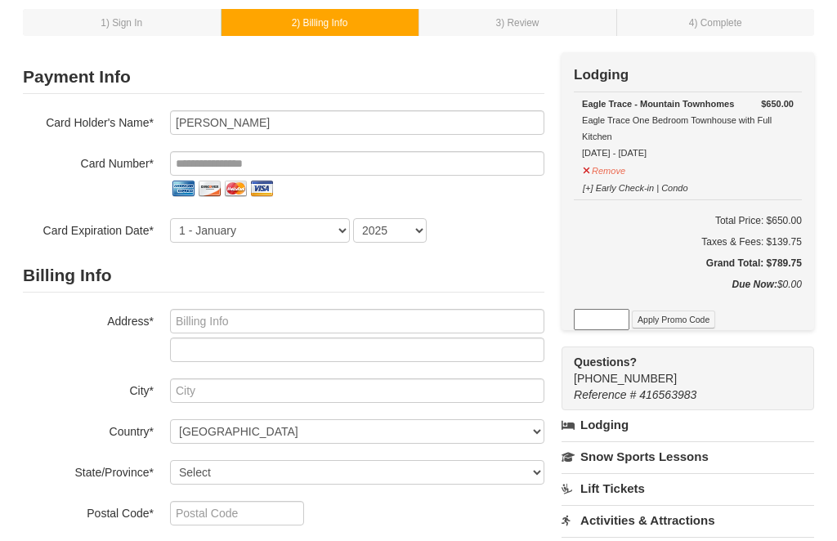
scroll to position [85, 0]
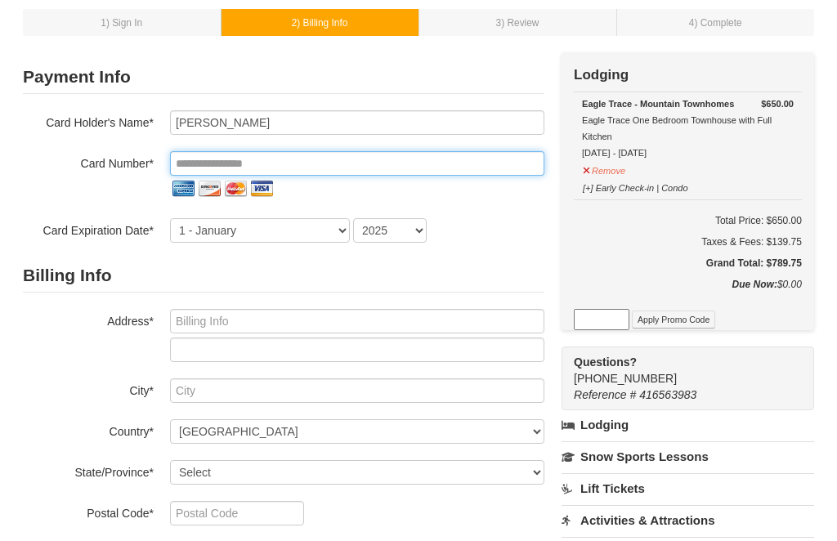
click at [327, 165] on input "tel" at bounding box center [357, 163] width 374 height 25
click at [324, 163] on input "tel" at bounding box center [357, 163] width 374 height 25
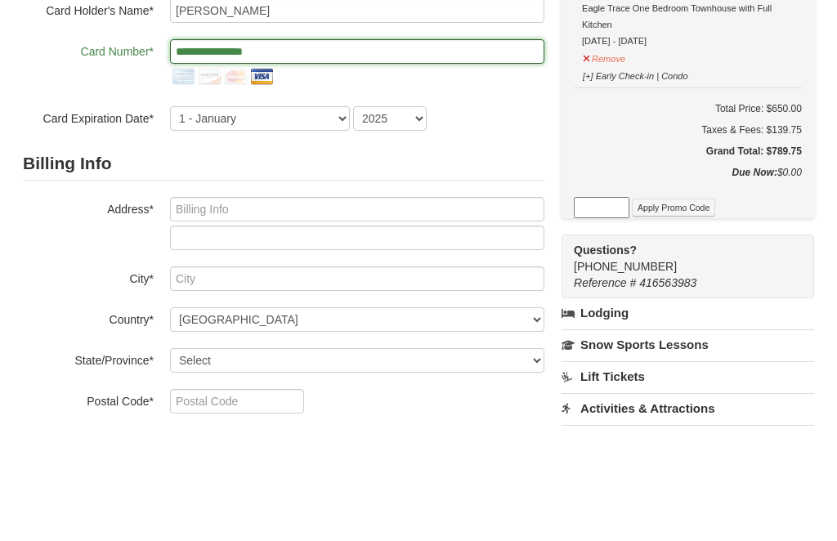
type input "**********"
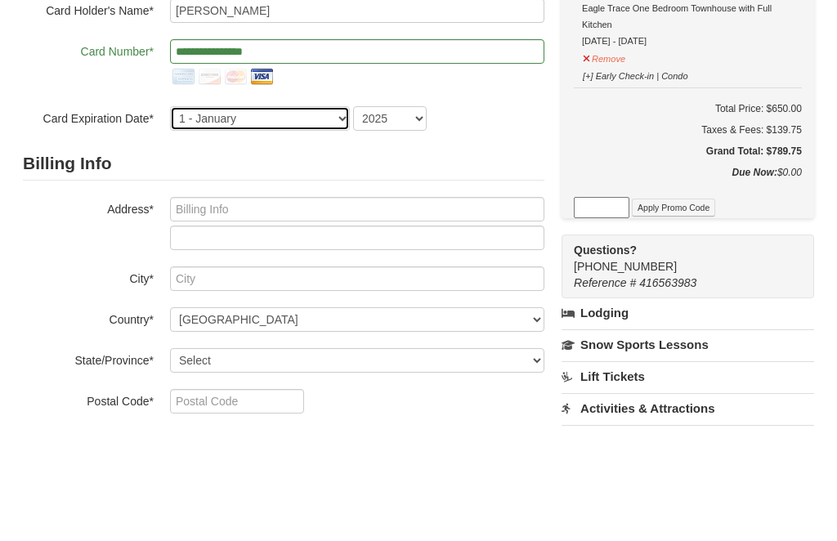
click at [343, 218] on select "1 - [DATE] - [DATE] - [DATE] - [DATE] - [DATE] - [DATE] - [DATE] - [DATE] - [DA…" at bounding box center [260, 230] width 180 height 25
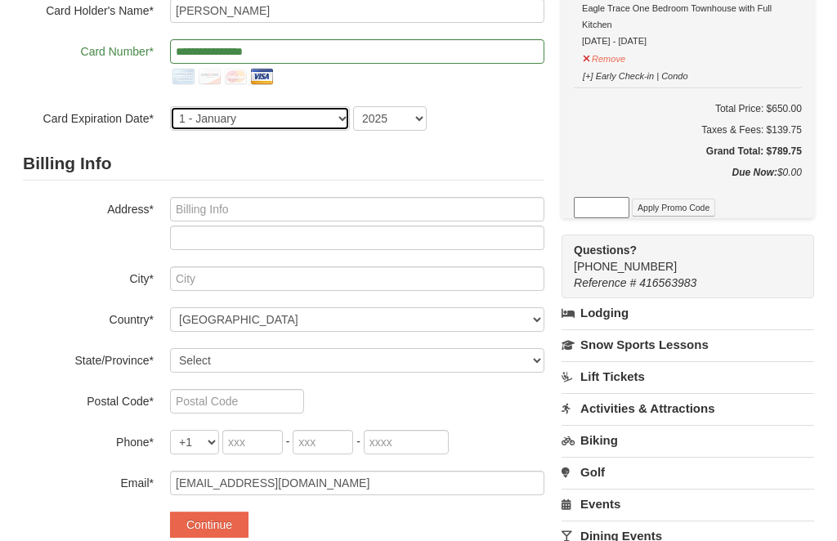
select select "5"
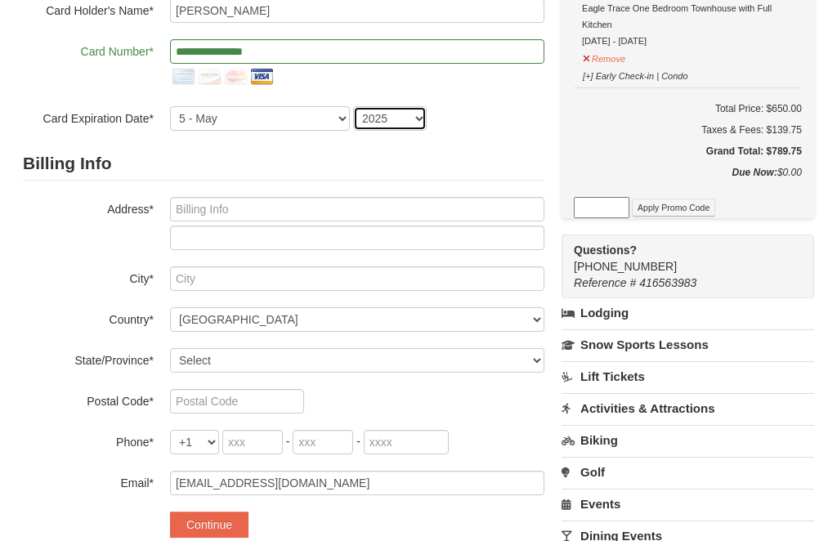
click at [405, 126] on select "2025 2026 2027 2028 2029 2030 2031 2032 2033 2034" at bounding box center [390, 118] width 74 height 25
select select "2026"
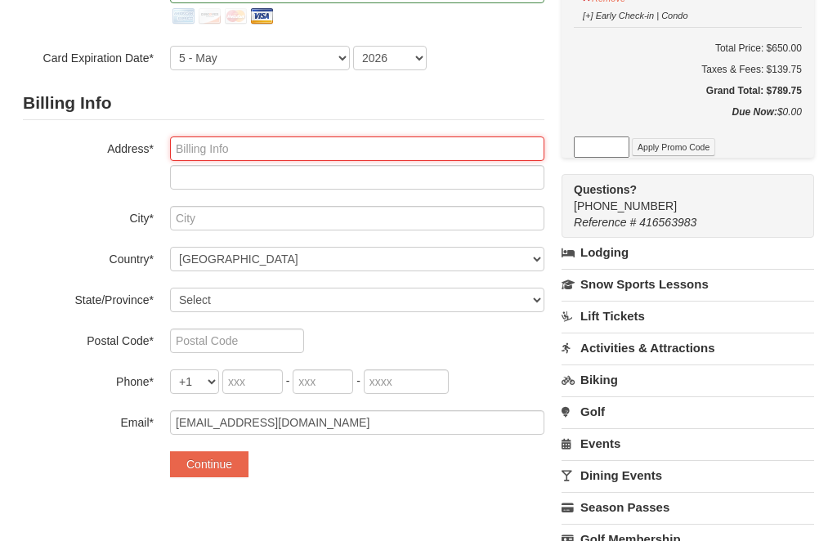
click at [336, 156] on input "text" at bounding box center [357, 148] width 374 height 25
type input "[STREET_ADDRESS][PERSON_NAME]"
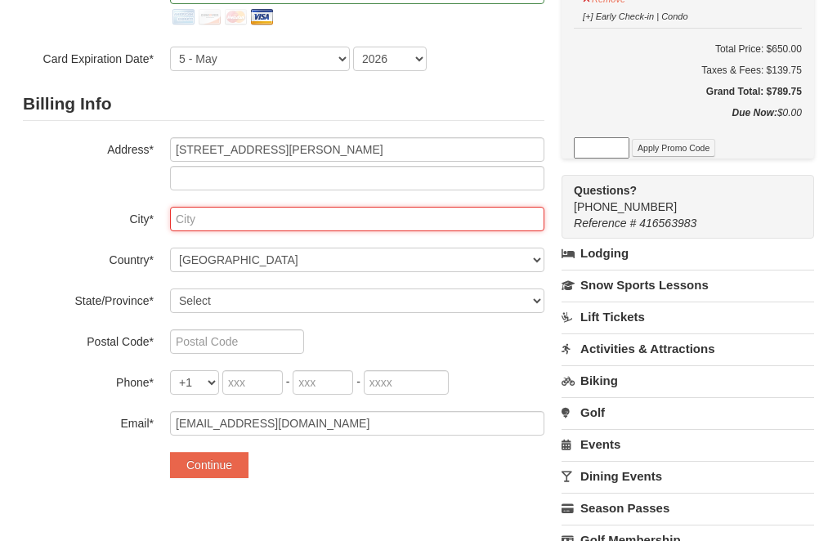
type input "[GEOGRAPHIC_DATA]"
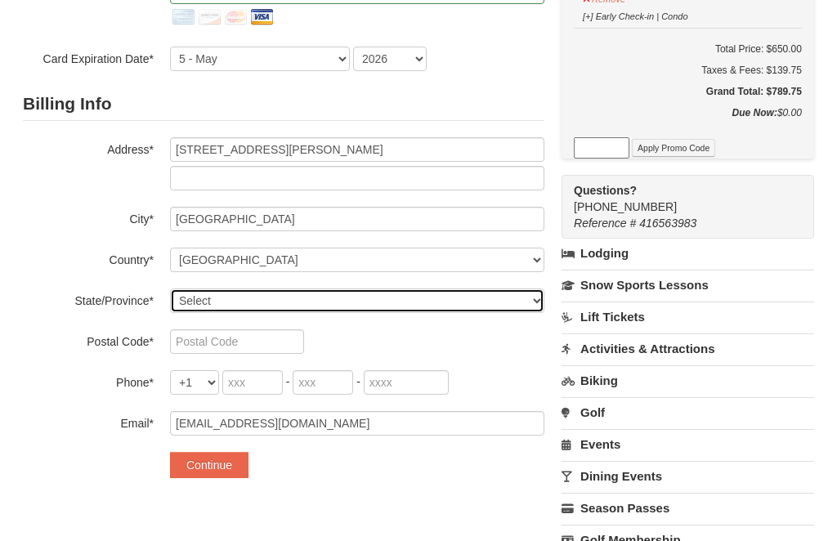
select select "MD"
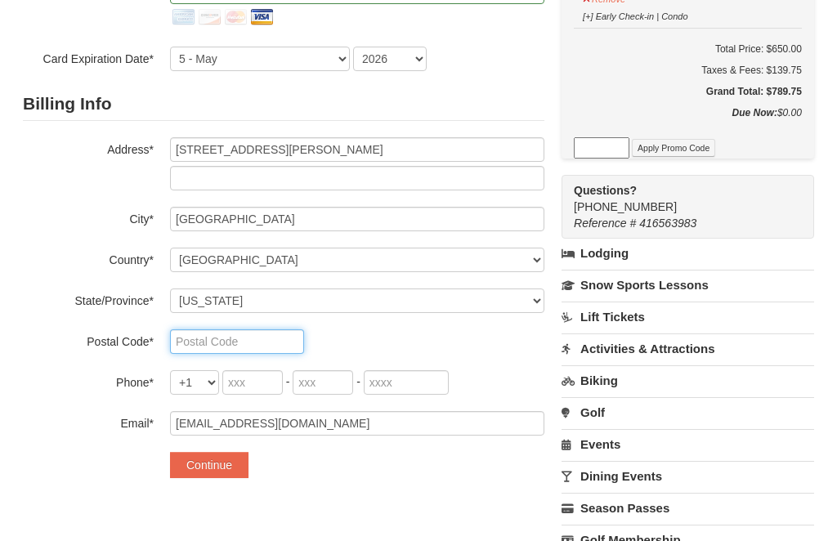
type input "20876"
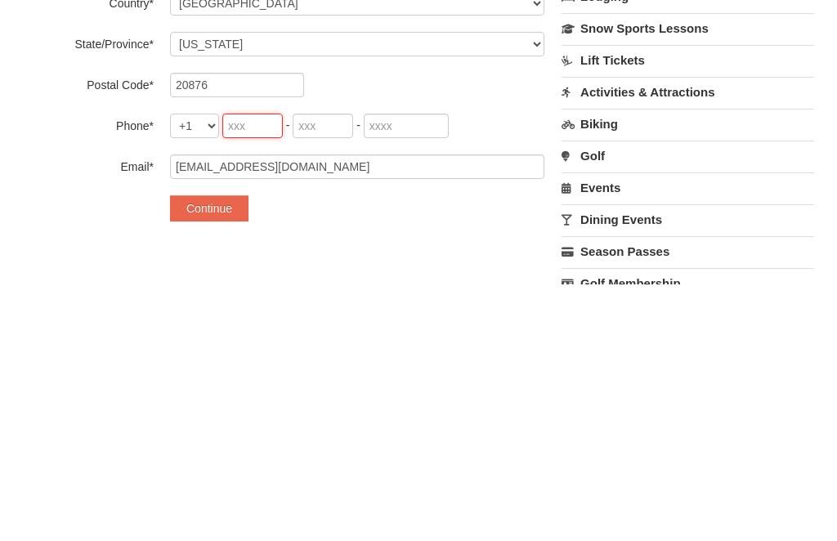
click at [267, 370] on input "tel" at bounding box center [252, 382] width 60 height 25
type input "917"
type input "818"
type input "9104"
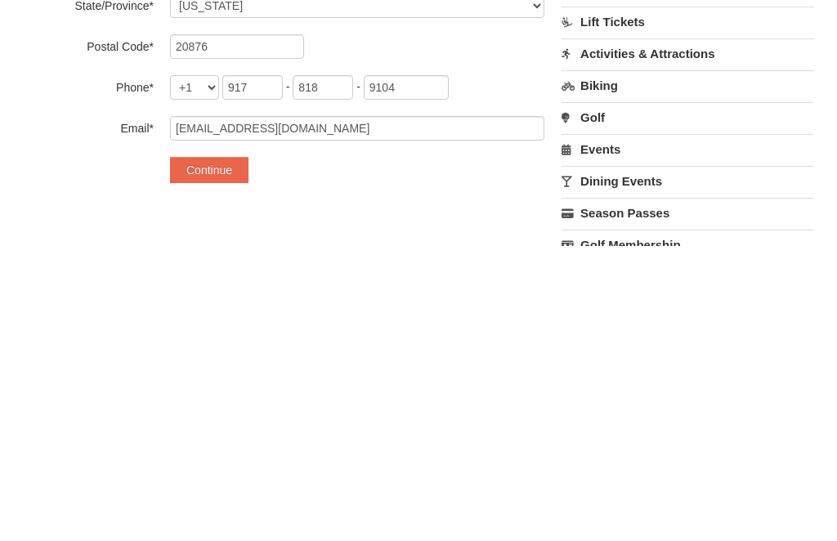
click at [222, 452] on button "Continue" at bounding box center [209, 465] width 78 height 26
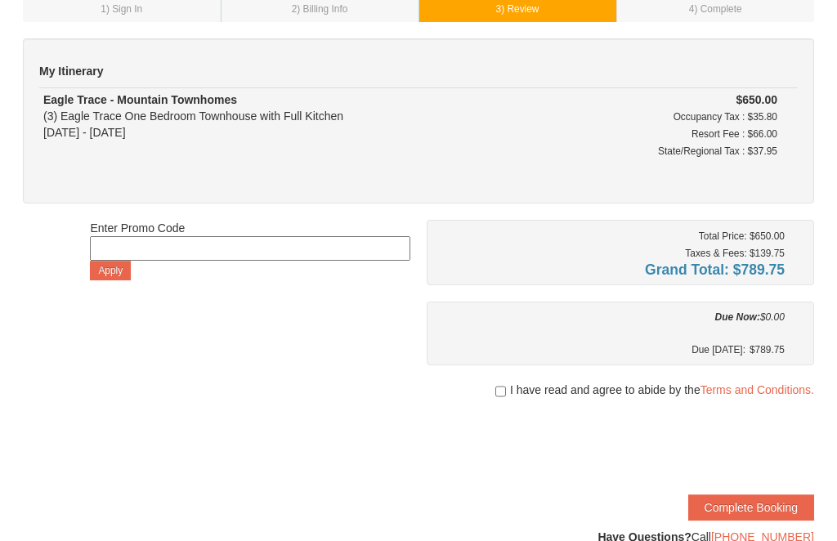
scroll to position [100, 0]
click at [749, 507] on button "Complete Booking" at bounding box center [751, 507] width 126 height 26
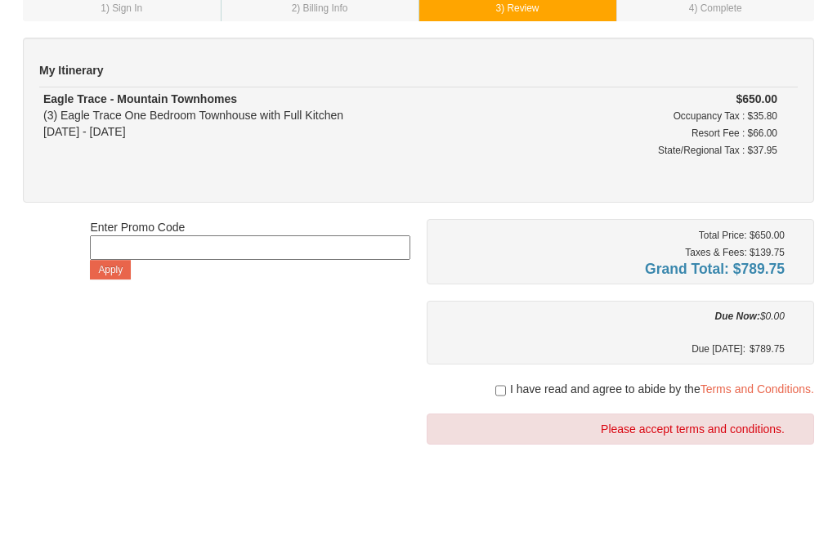
click at [502, 387] on input "checkbox" at bounding box center [500, 390] width 11 height 13
checkbox input "true"
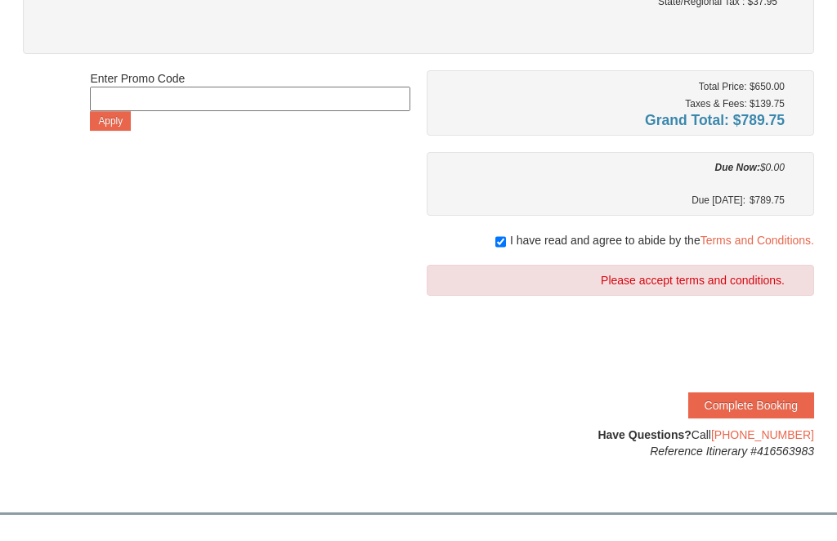
scroll to position [248, 0]
click at [759, 403] on button "Complete Booking" at bounding box center [751, 405] width 126 height 26
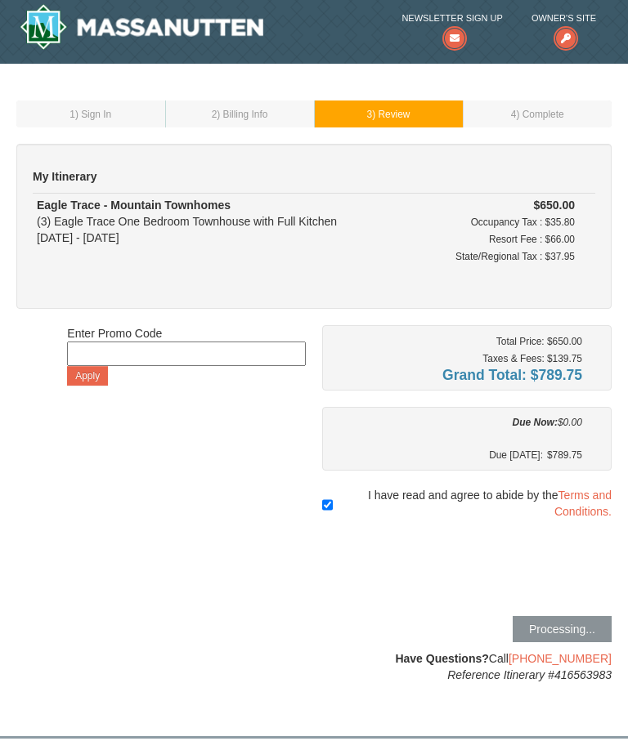
scroll to position [0, 0]
